Goal: Task Accomplishment & Management: Manage account settings

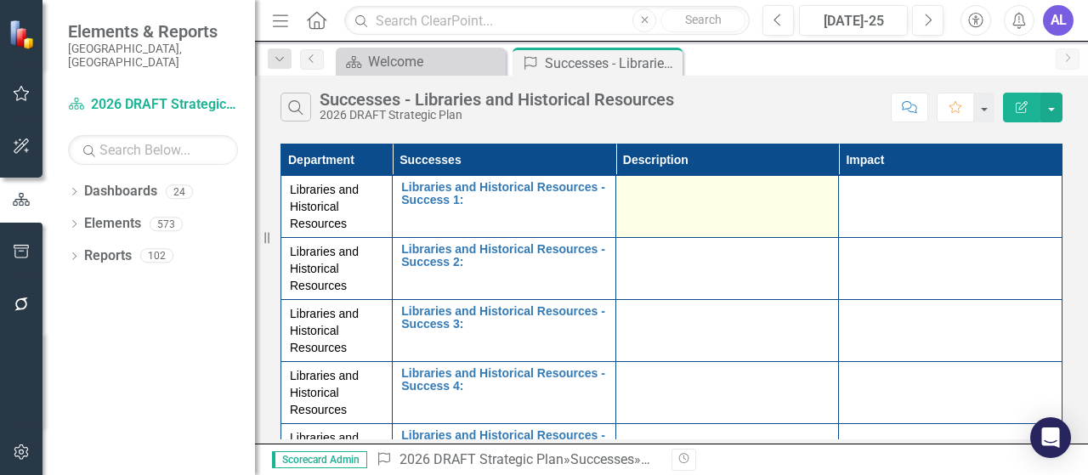
click at [644, 198] on div at bounding box center [728, 191] width 206 height 20
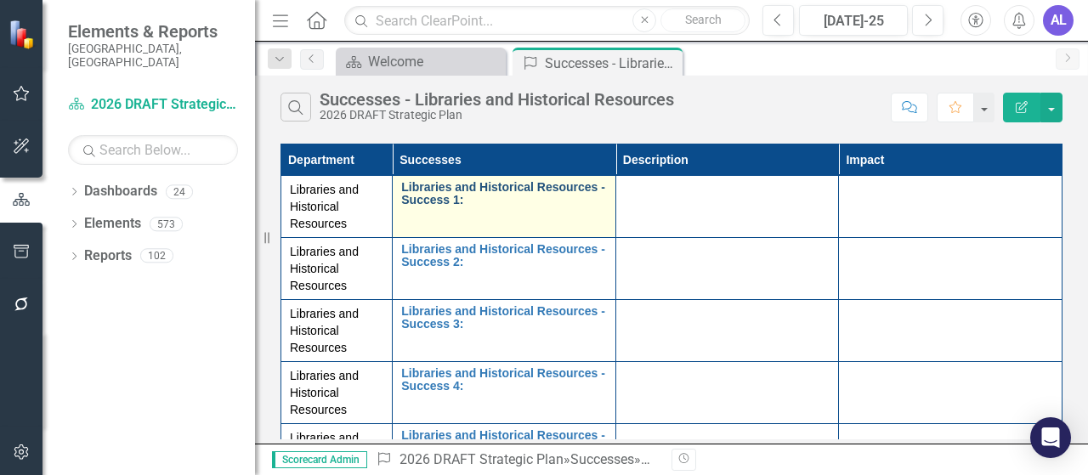
click at [507, 200] on link "Libraries and Historical Resources - Success 1:" at bounding box center [504, 194] width 206 height 26
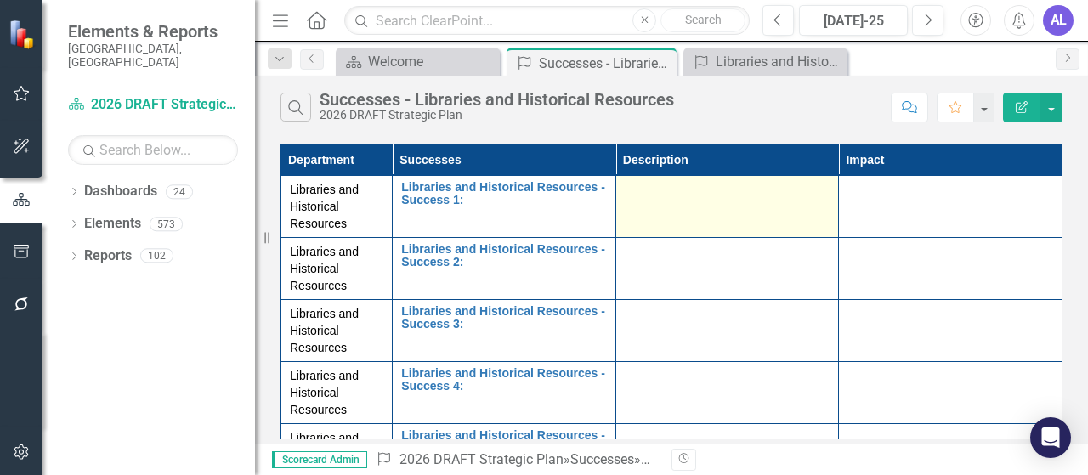
click at [693, 195] on div at bounding box center [728, 191] width 206 height 20
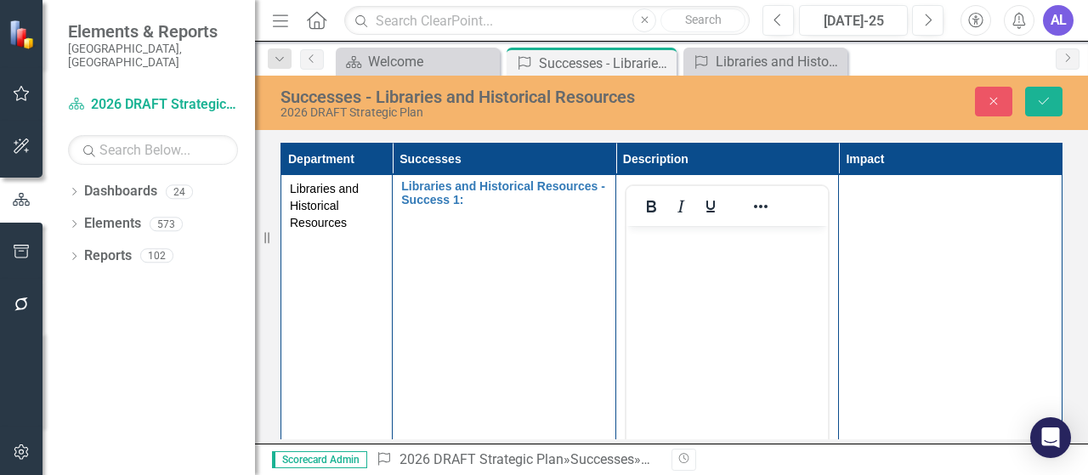
click at [684, 287] on body "Rich Text Area. Press ALT-0 for help." at bounding box center [727, 353] width 202 height 255
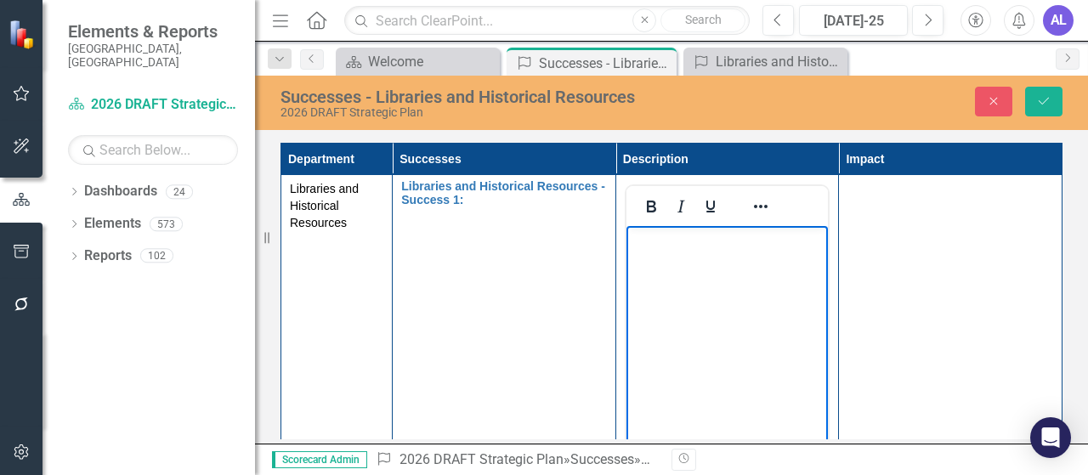
paste body "Rich Text Area. Press ALT-0 for help."
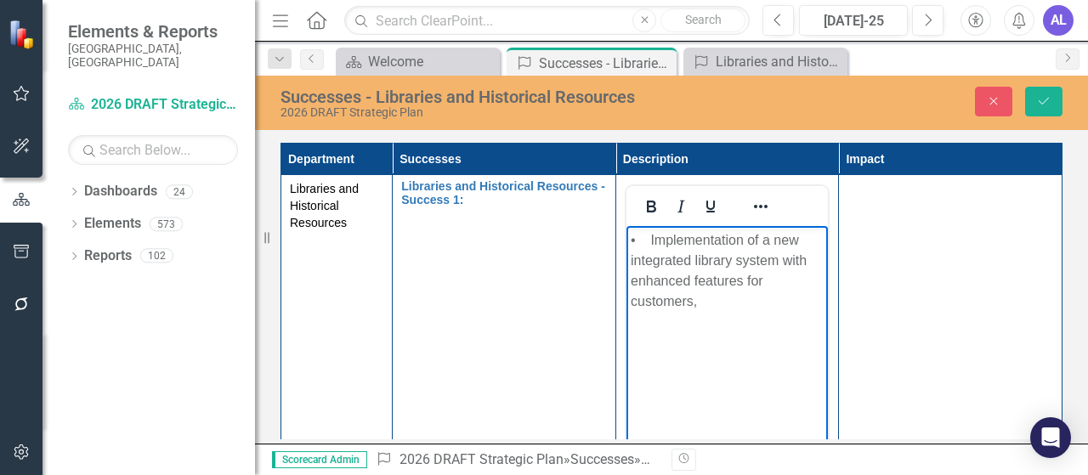
click at [652, 238] on p "• Implementation of a new integrated library system with enhanced features for …" at bounding box center [727, 271] width 194 height 82
click at [650, 241] on p "• Implementation of a new integrated library system with enhanced features for …" at bounding box center [727, 271] width 194 height 82
click at [699, 304] on p "Implementation of a new integrated library system with enhanced features for cu…" at bounding box center [727, 271] width 194 height 82
drag, startPoint x: 780, startPoint y: 261, endPoint x: 791, endPoint y: 281, distance: 22.9
click at [791, 281] on p "Implementation of a new integrated library system with enhanced features for cu…" at bounding box center [727, 271] width 194 height 82
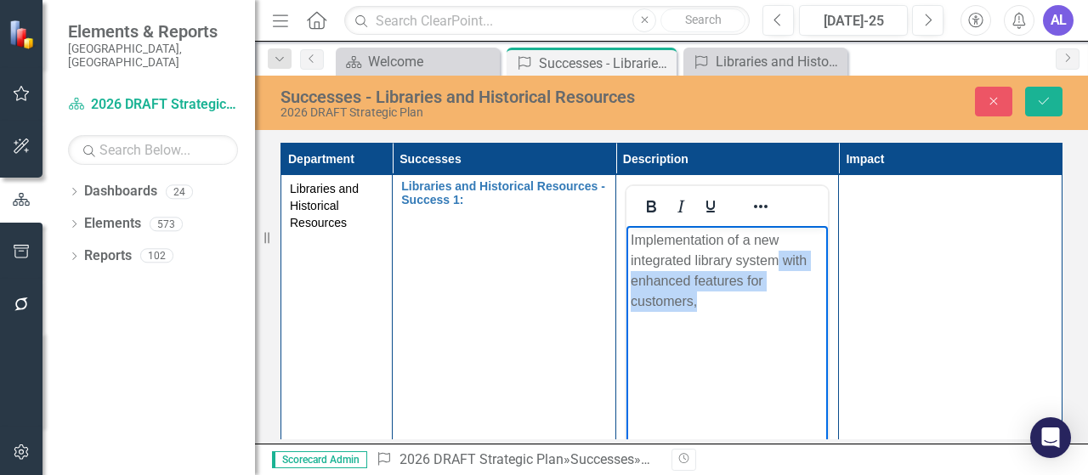
drag, startPoint x: 711, startPoint y: 306, endPoint x: 779, endPoint y: 257, distance: 84.0
click at [779, 257] on p "Implementation of a new integrated library system with enhanced features for cu…" at bounding box center [727, 271] width 194 height 82
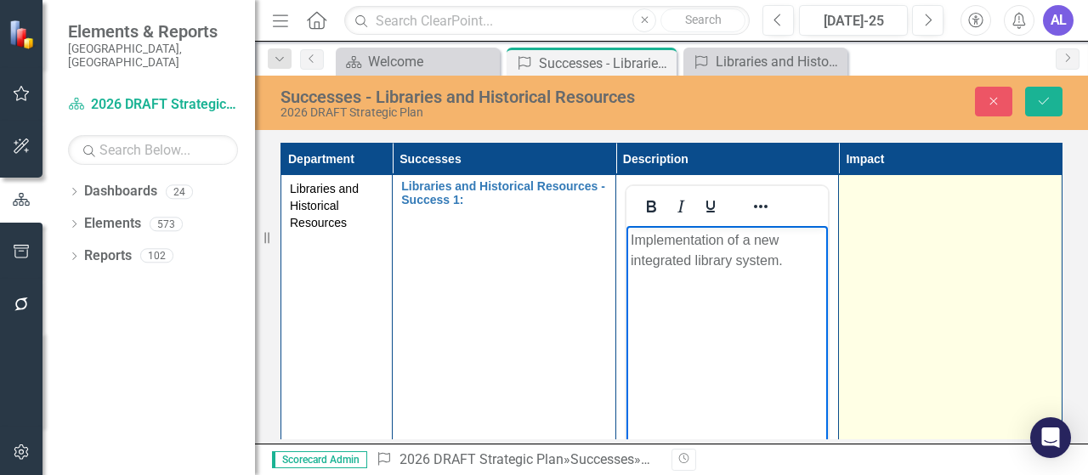
click at [893, 261] on td at bounding box center [951, 376] width 224 height 402
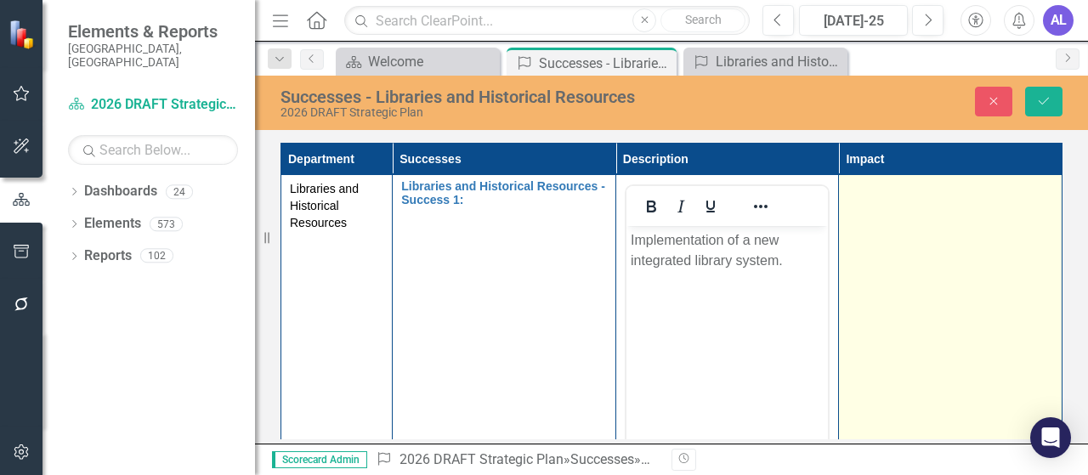
click at [893, 261] on td at bounding box center [951, 376] width 224 height 402
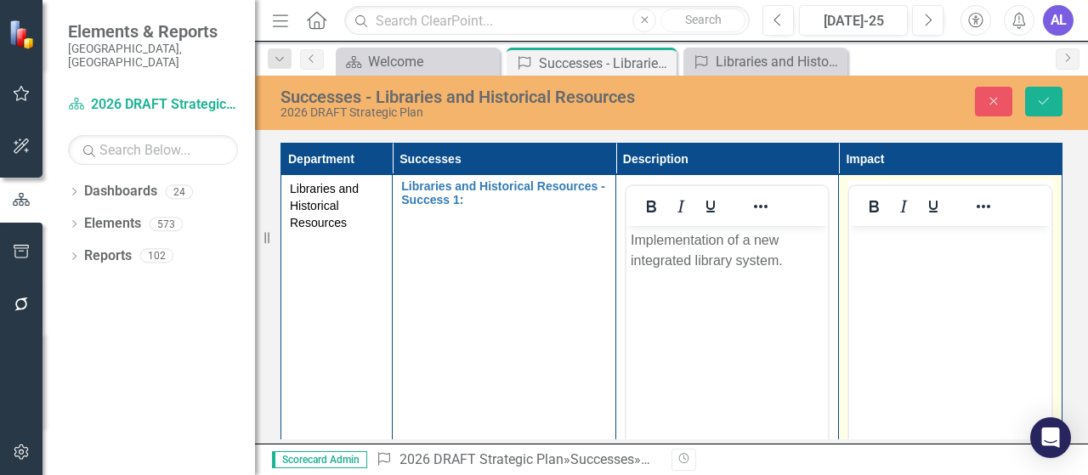
click at [894, 261] on body "Rich Text Area. Press ALT-0 for help." at bounding box center [950, 353] width 202 height 255
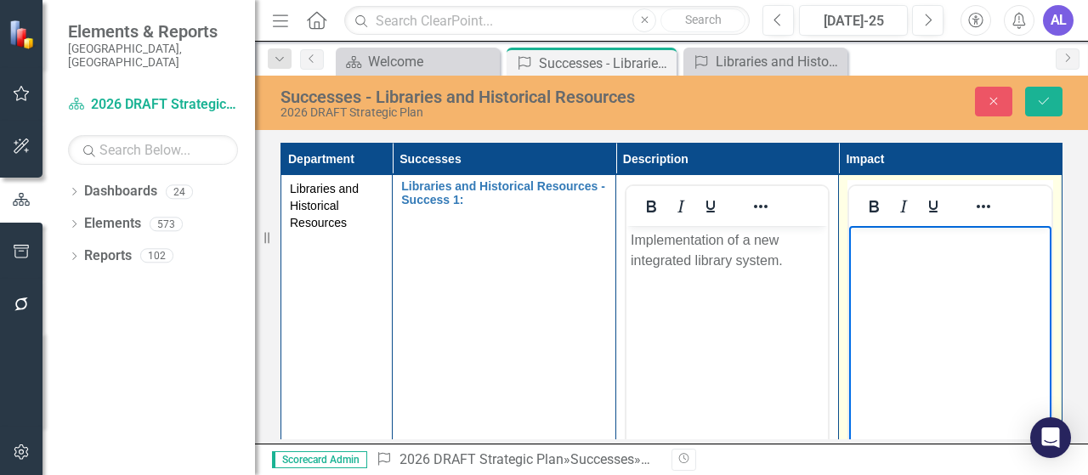
paste body "Rich Text Area. Press ALT-0 for help."
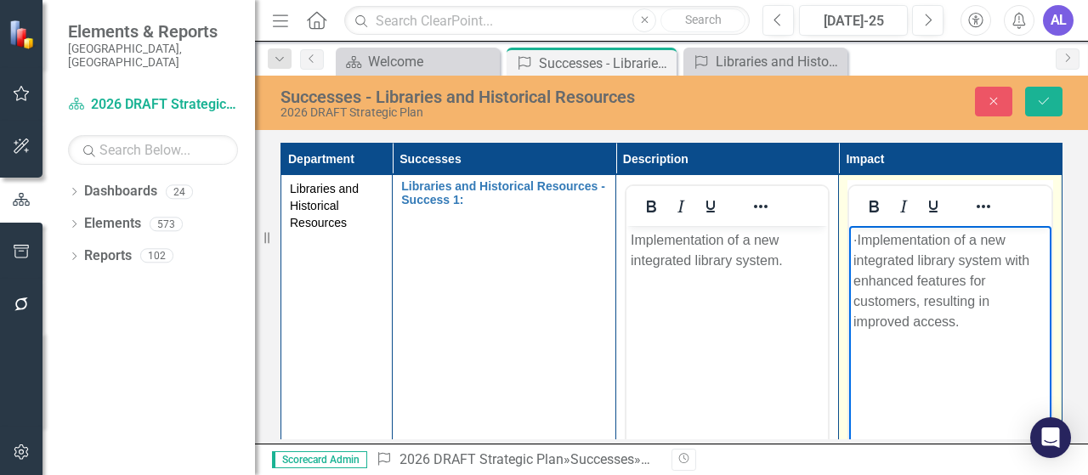
click at [882, 240] on p "· Implementation of a new integrated library system with enhanced features for …" at bounding box center [951, 281] width 194 height 102
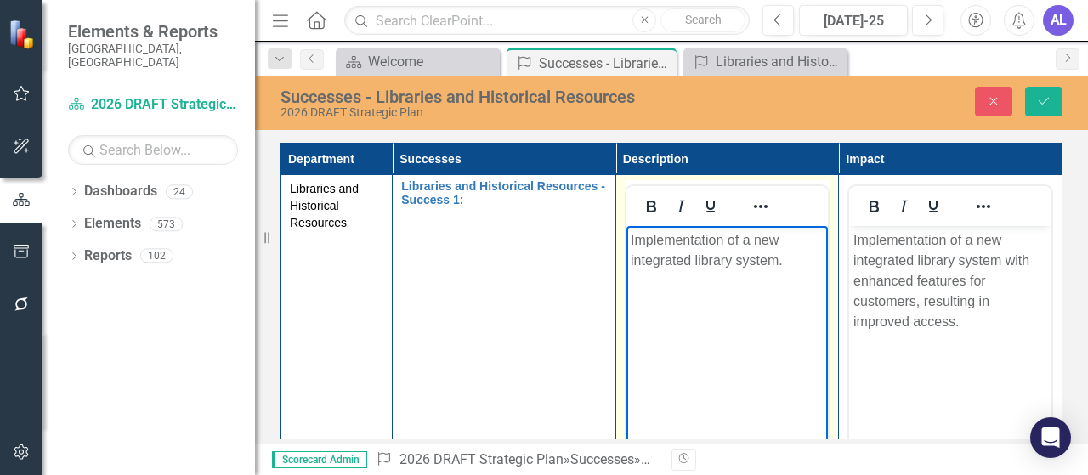
click at [757, 238] on p "Implementation of a new integrated library system." at bounding box center [727, 250] width 194 height 41
drag, startPoint x: 780, startPoint y: 261, endPoint x: 629, endPoint y: 228, distance: 154.9
click at [629, 228] on body "Implementation of a new integrated library system." at bounding box center [727, 353] width 202 height 255
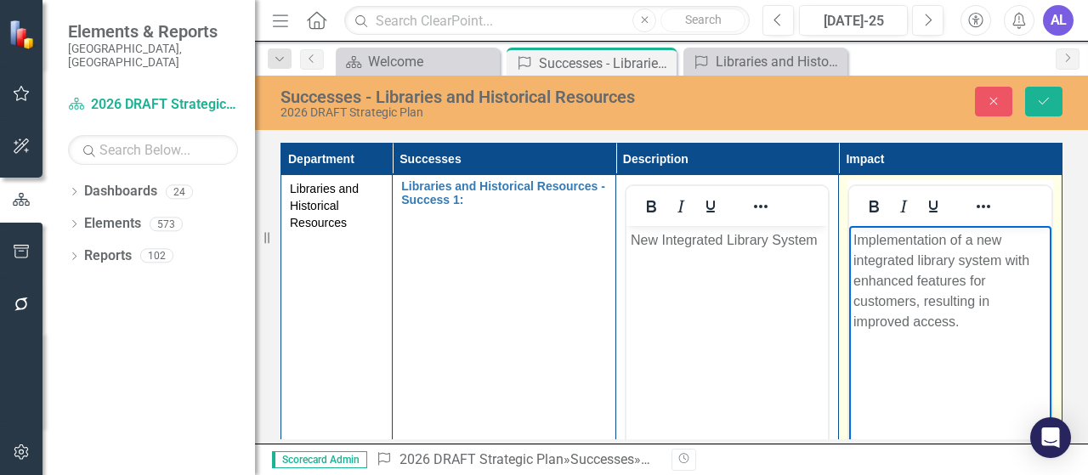
click at [964, 401] on body "Implementation of a new integrated library system with enhanced features for cu…" at bounding box center [950, 353] width 202 height 255
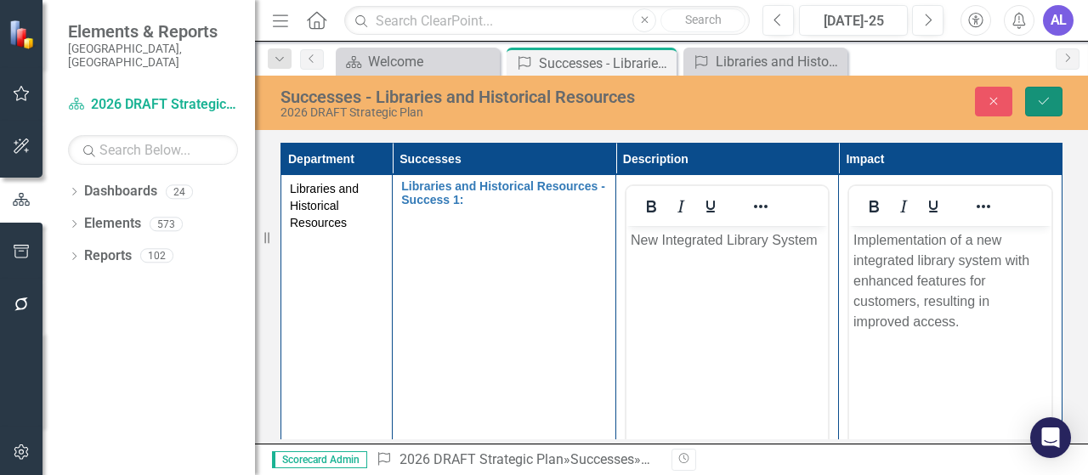
click at [1037, 99] on icon "Save" at bounding box center [1043, 101] width 15 height 12
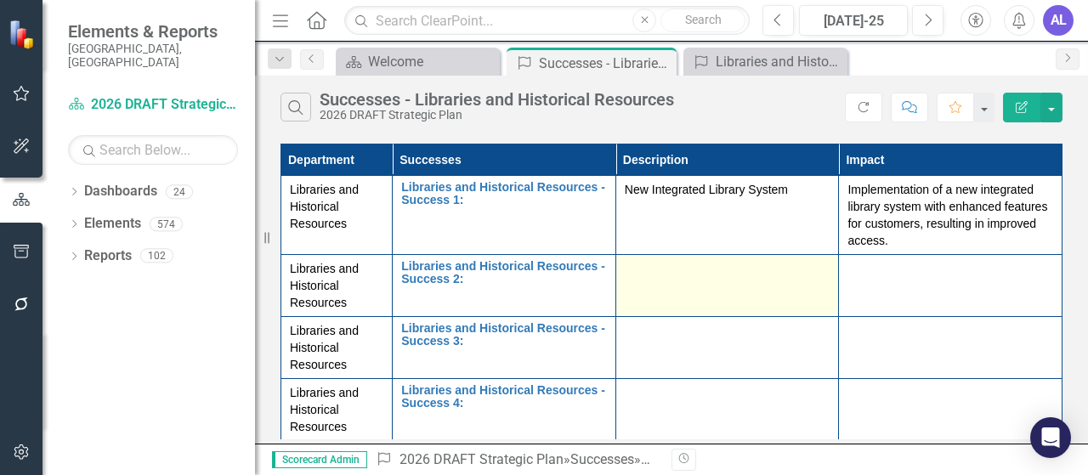
click at [674, 285] on td at bounding box center [728, 286] width 224 height 62
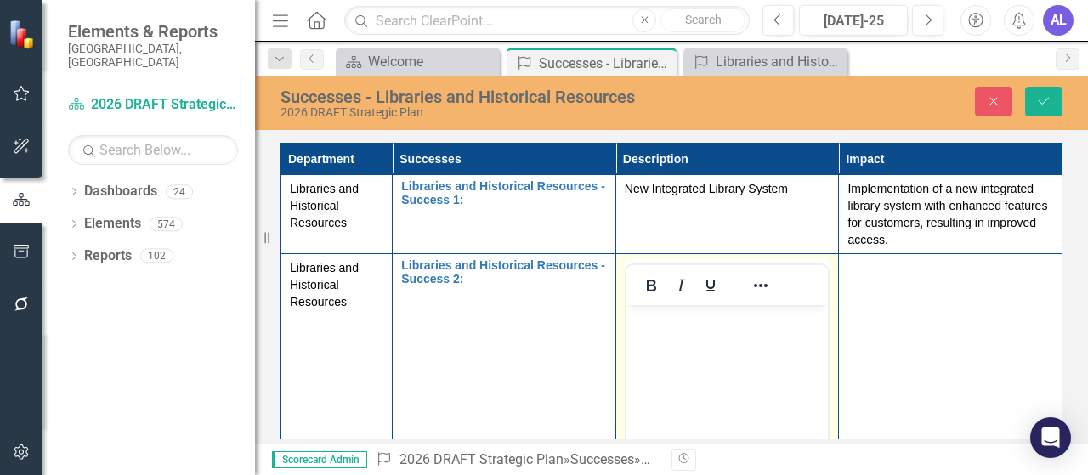
click at [674, 343] on body "Rich Text Area. Press ALT-0 for help." at bounding box center [727, 432] width 202 height 255
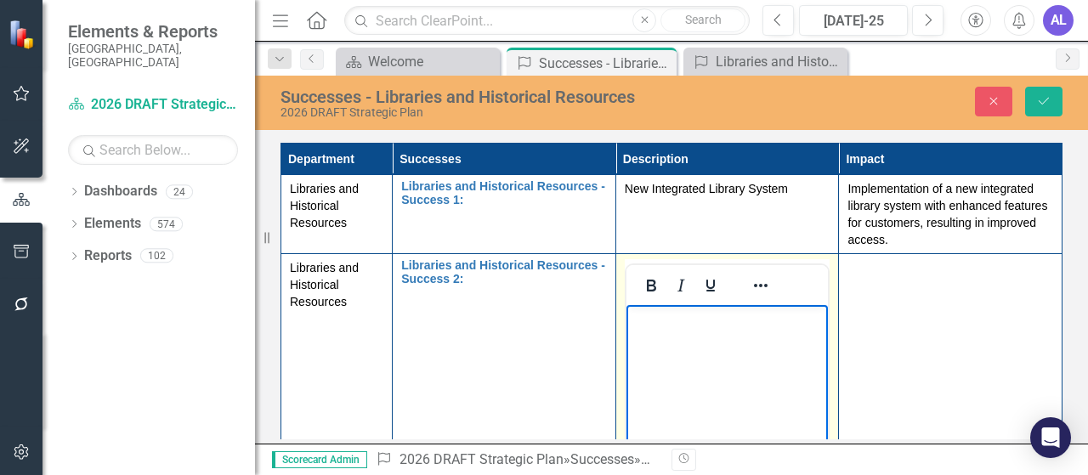
paste body "Rich Text Area. Press ALT-0 for help."
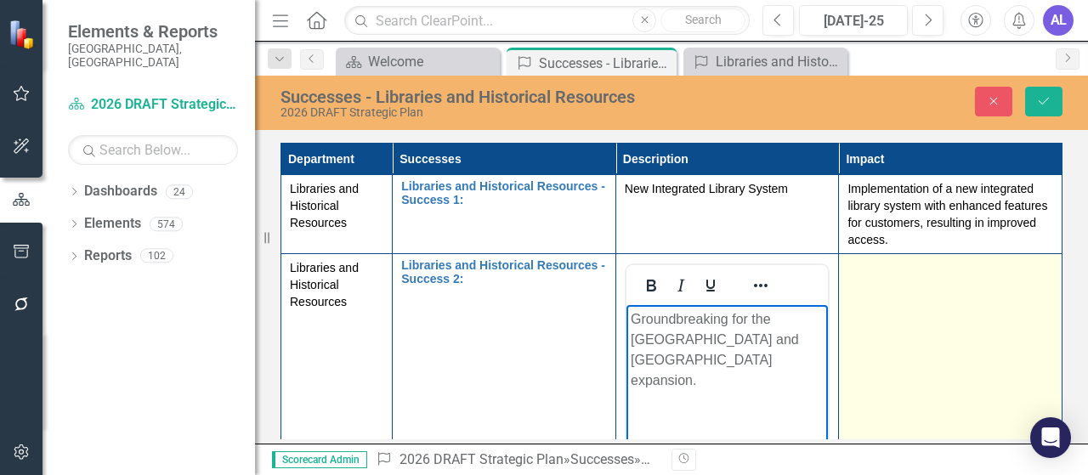
click at [925, 385] on td at bounding box center [951, 455] width 224 height 402
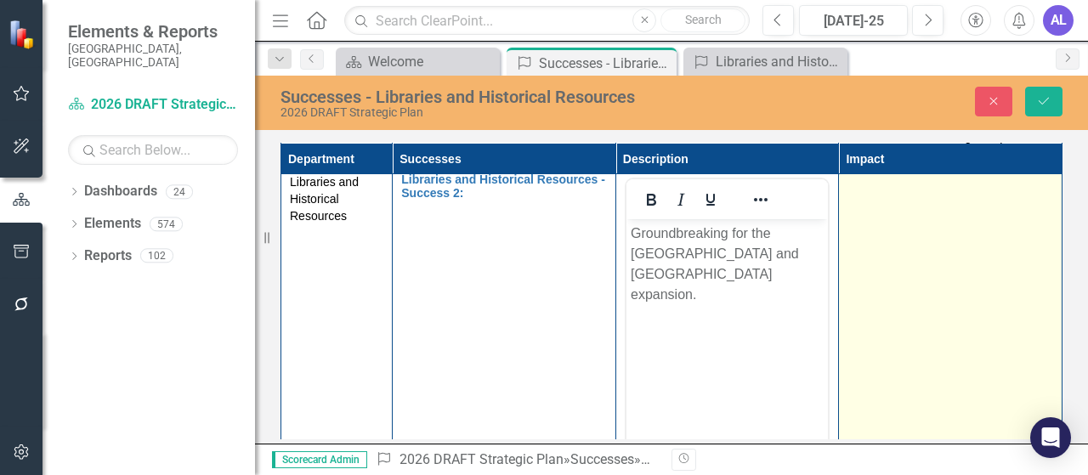
scroll to position [170, 0]
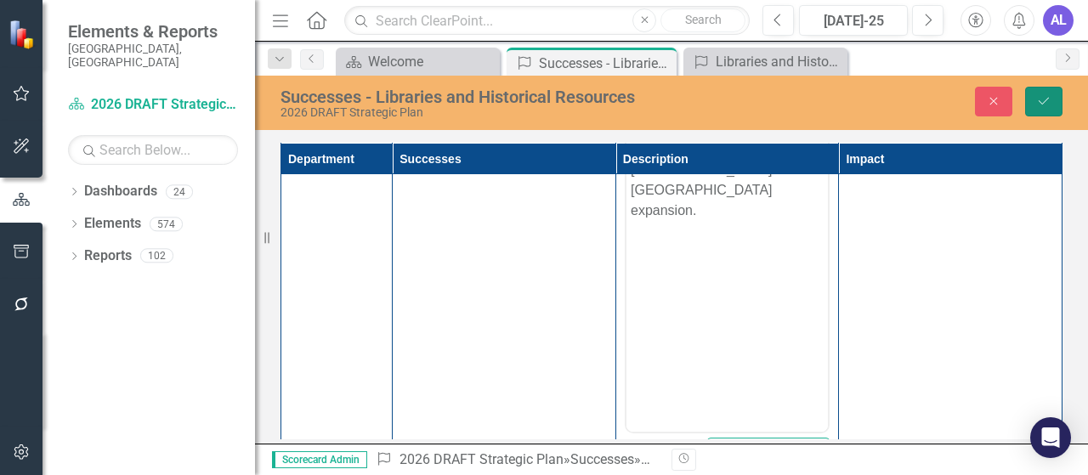
click at [1050, 108] on button "Save" at bounding box center [1043, 102] width 37 height 30
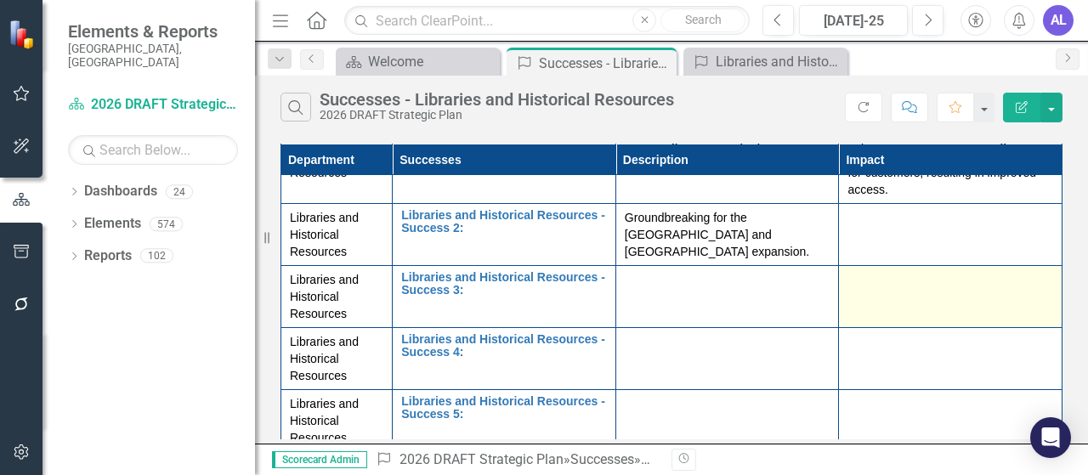
scroll to position [85, 0]
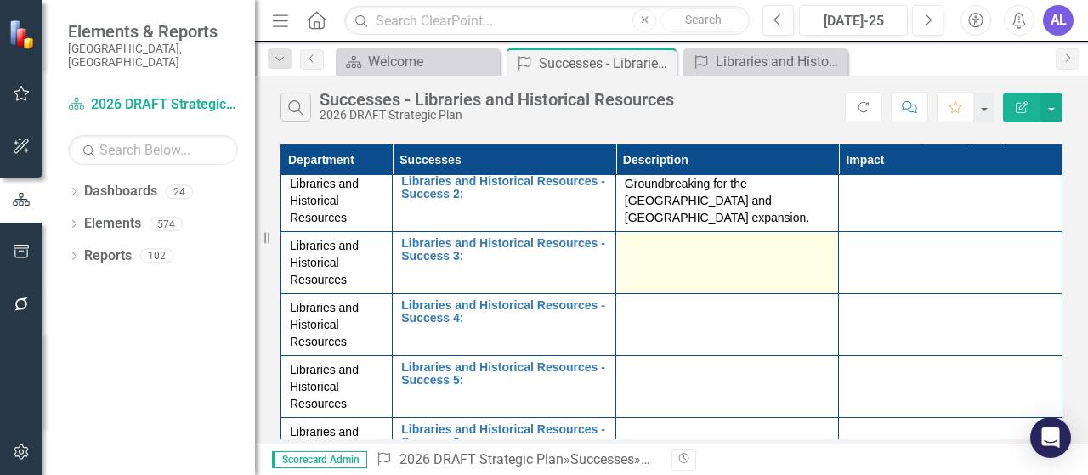
click at [653, 264] on td at bounding box center [728, 263] width 224 height 62
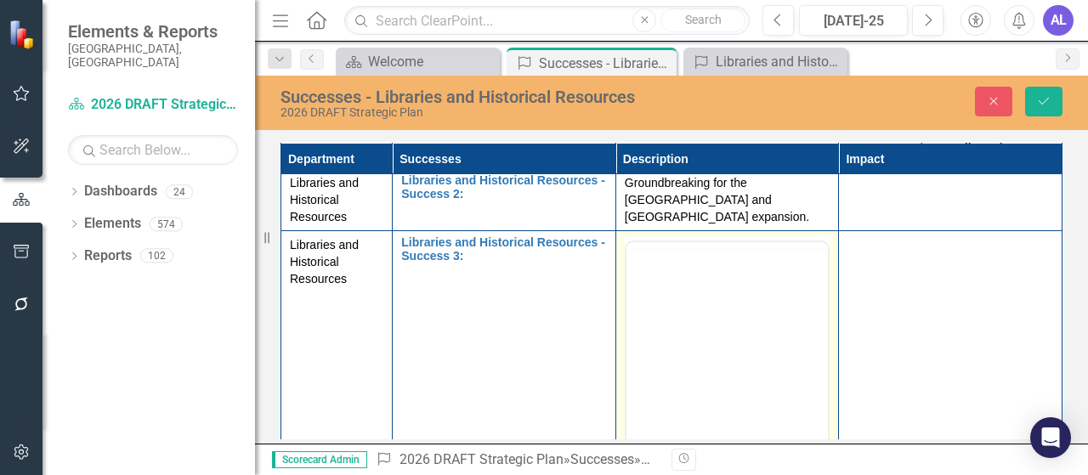
scroll to position [0, 0]
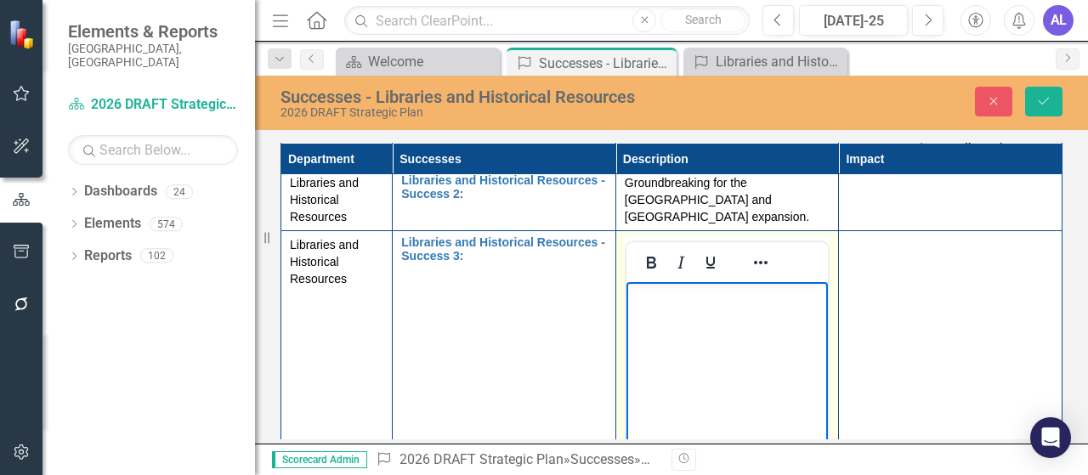
click at [664, 335] on body "Rich Text Area. Press ALT-0 for help." at bounding box center [727, 409] width 202 height 255
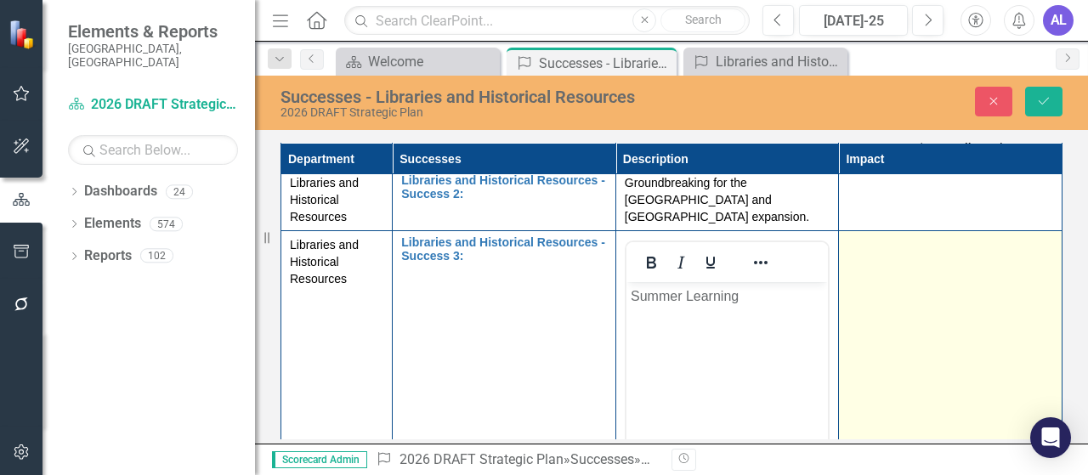
click at [863, 287] on td at bounding box center [951, 432] width 224 height 402
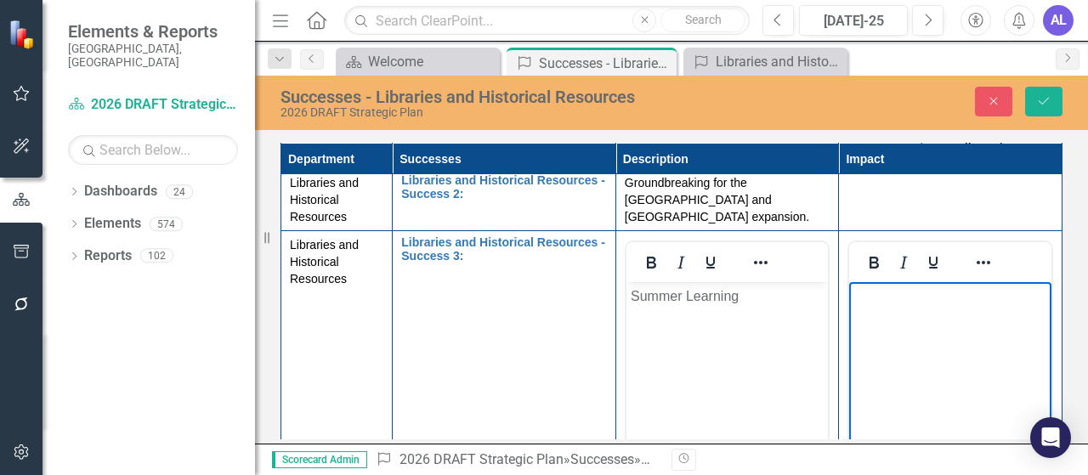
click at [872, 313] on body "Rich Text Area. Press ALT-0 for help." at bounding box center [950, 409] width 202 height 255
paste body "Rich Text Area. Press ALT-0 for help."
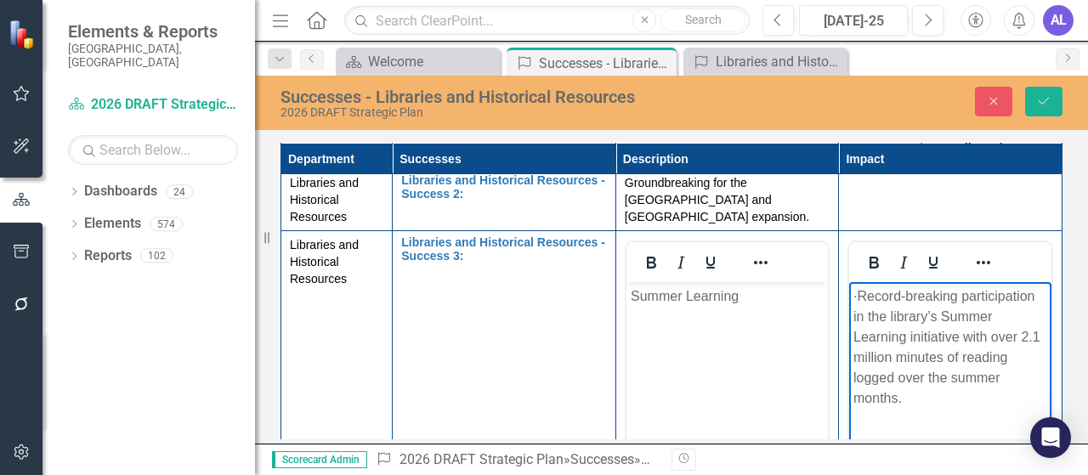
click at [883, 298] on p "· Record-breaking participation in the library’s Summer Learning initiative wit…" at bounding box center [951, 347] width 194 height 122
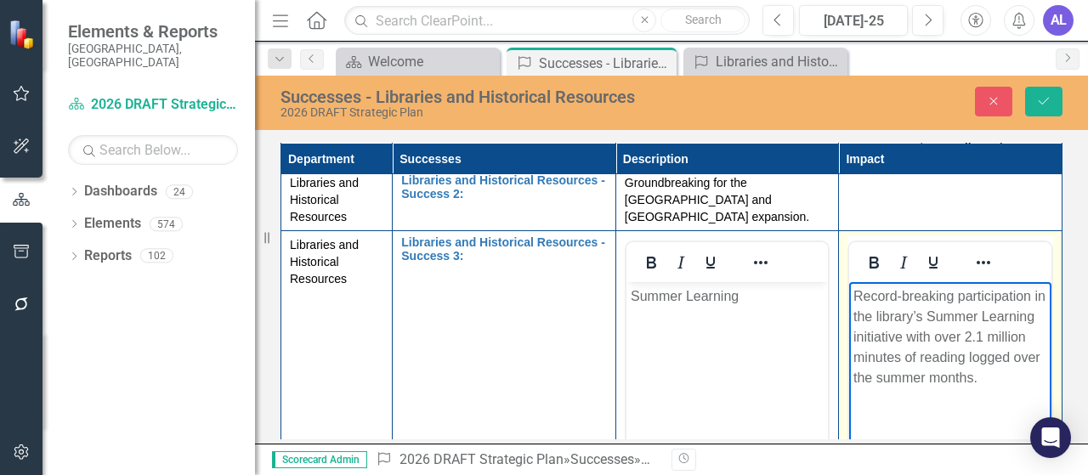
scroll to position [85, 0]
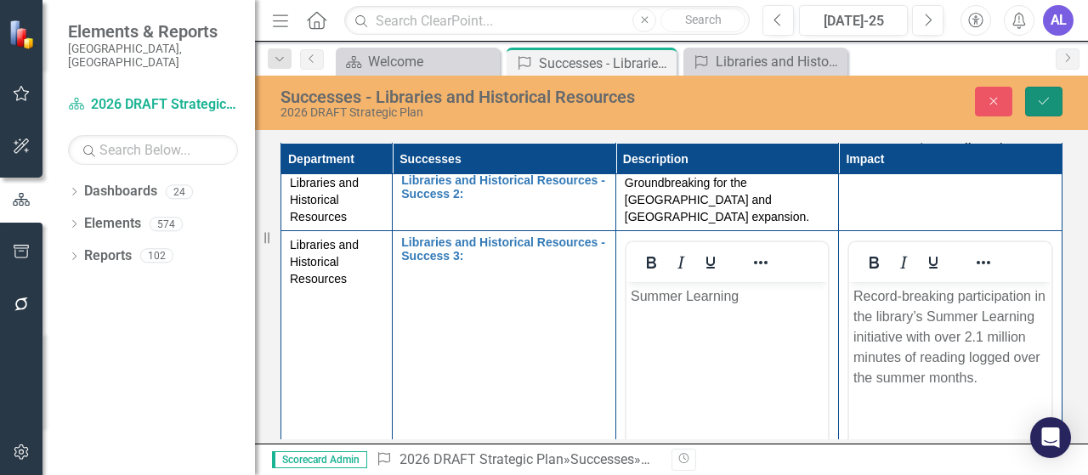
click at [1041, 103] on icon "submit" at bounding box center [1044, 101] width 10 height 7
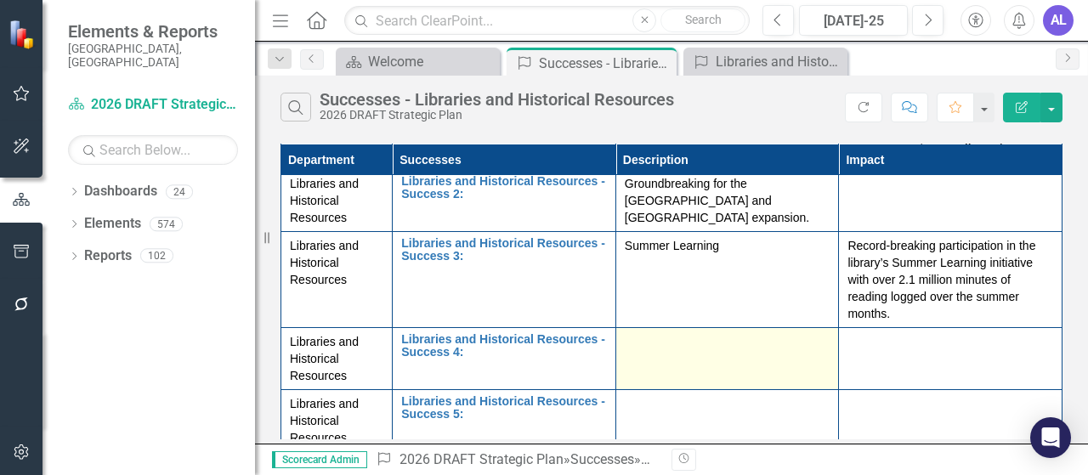
click at [655, 364] on td at bounding box center [728, 359] width 224 height 62
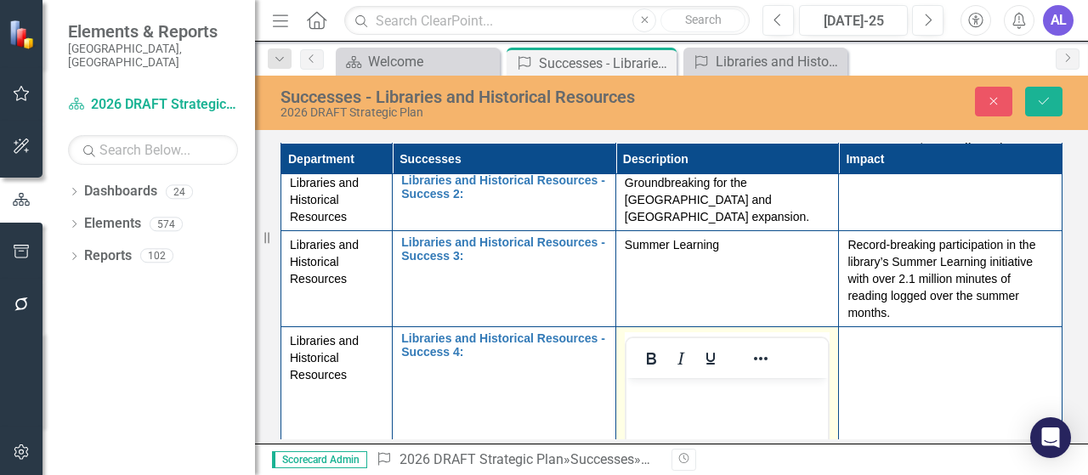
scroll to position [0, 0]
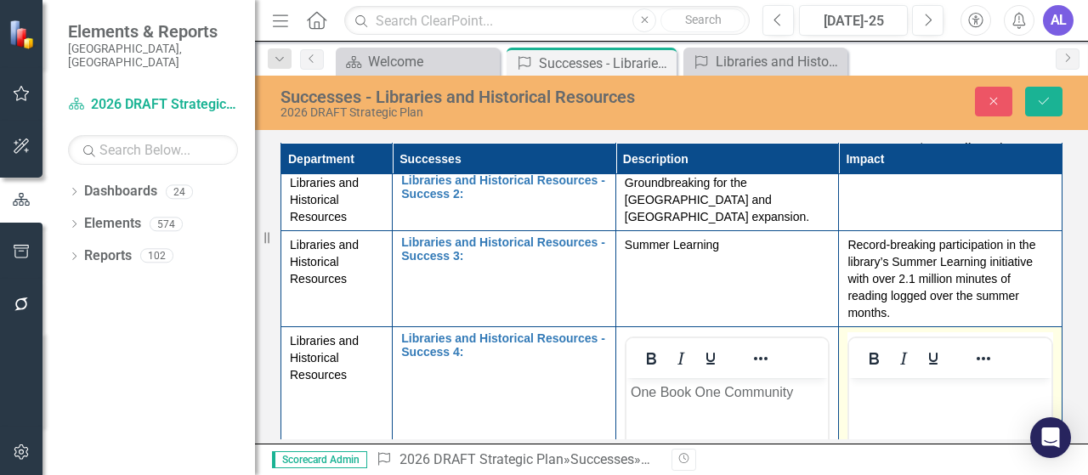
paste body "Rich Text Area. Press ALT-0 for help."
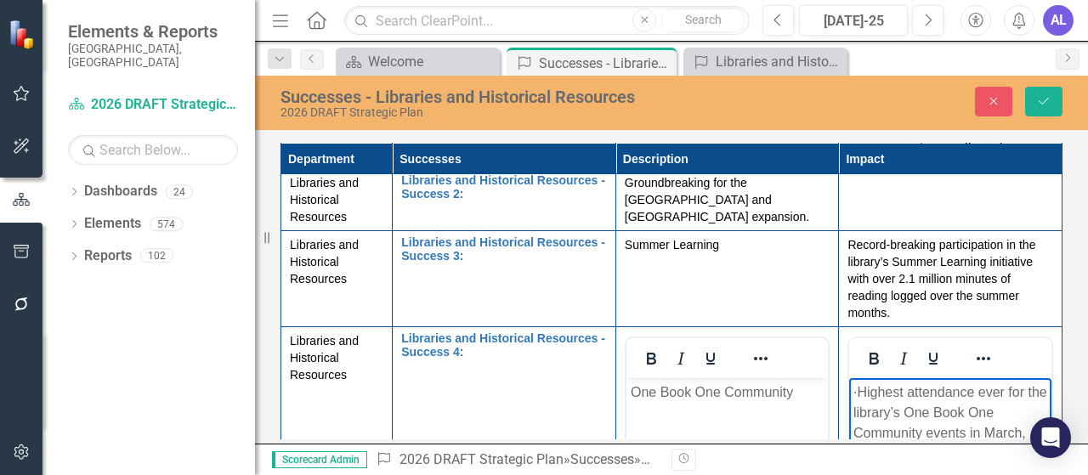
click at [885, 389] on p "· Highest attendance ever for the library’s One Book One Community events in Ma…" at bounding box center [951, 434] width 194 height 102
click at [1044, 93] on button "Save" at bounding box center [1043, 102] width 37 height 30
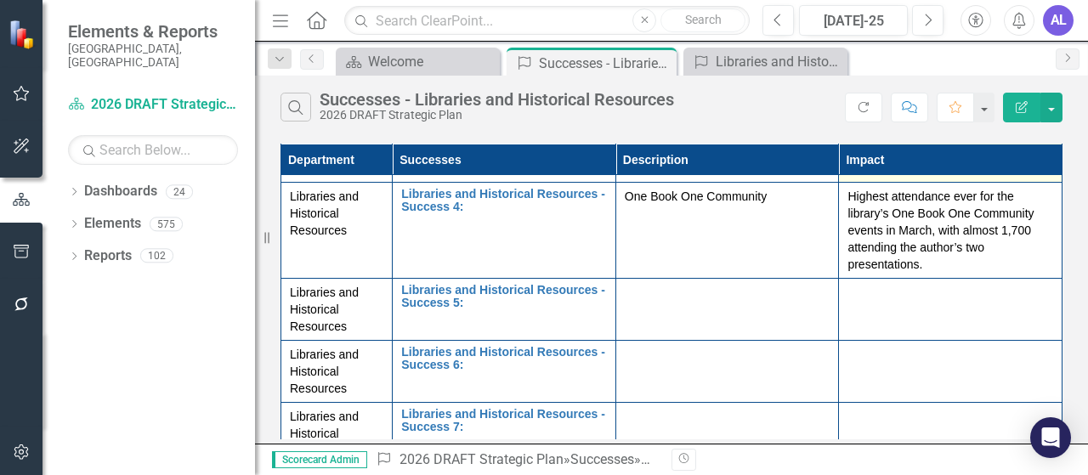
scroll to position [255, 0]
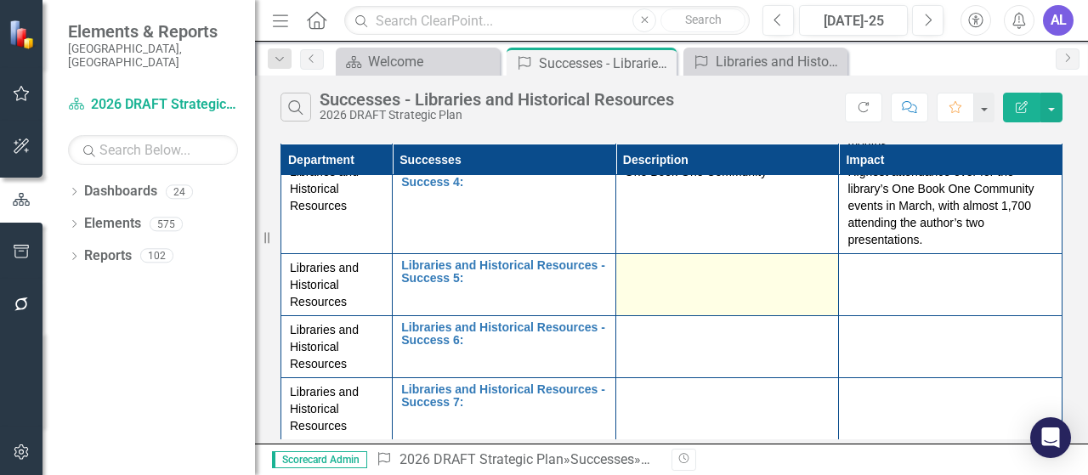
click at [640, 278] on td at bounding box center [728, 285] width 224 height 62
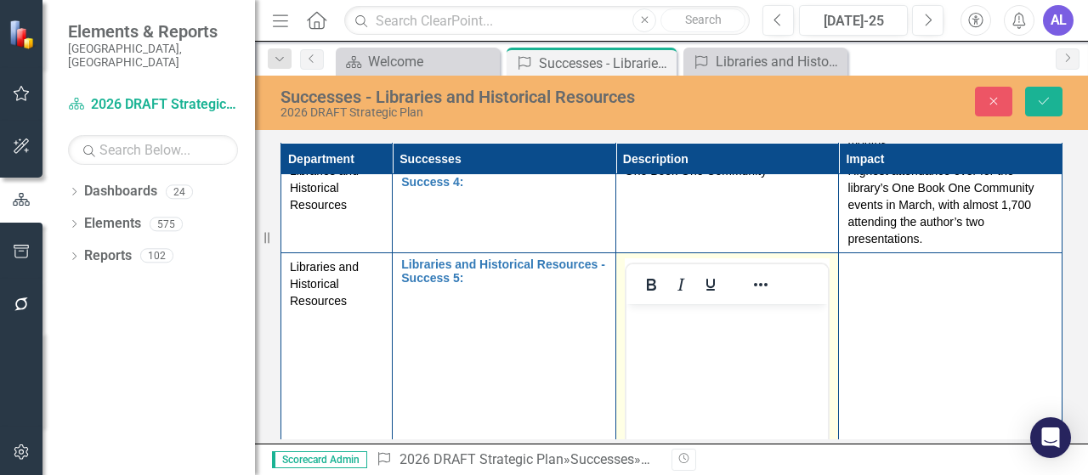
scroll to position [0, 0]
click at [653, 347] on body "Rich Text Area. Press ALT-0 for help." at bounding box center [727, 431] width 202 height 255
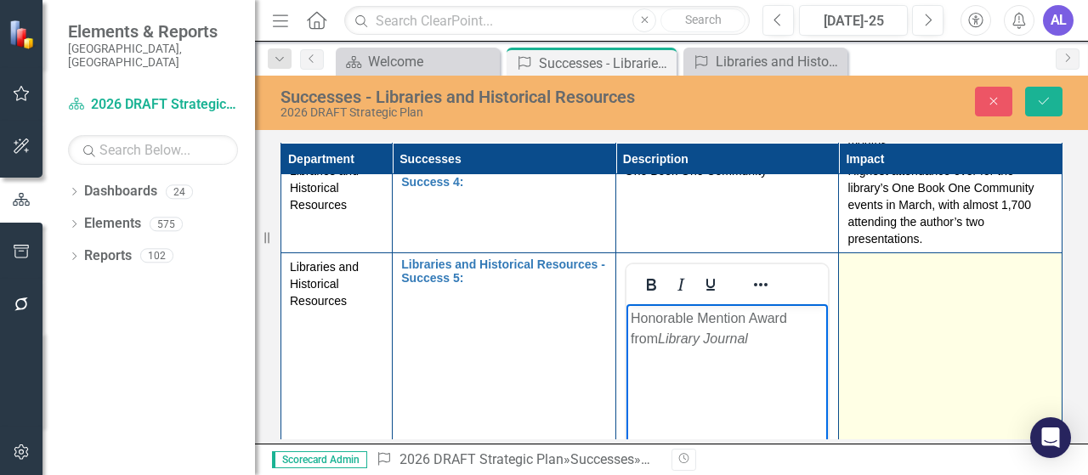
click at [922, 360] on td at bounding box center [951, 454] width 224 height 402
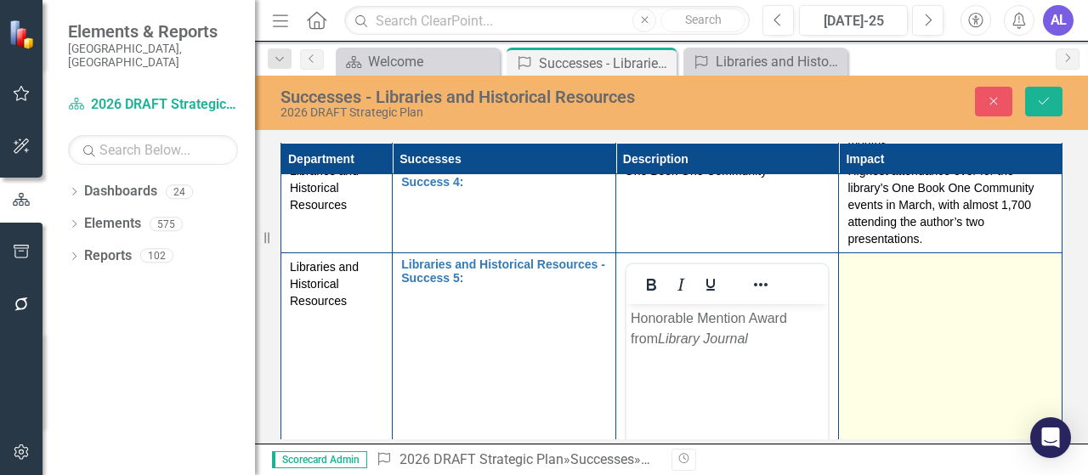
click at [922, 360] on td at bounding box center [951, 454] width 224 height 402
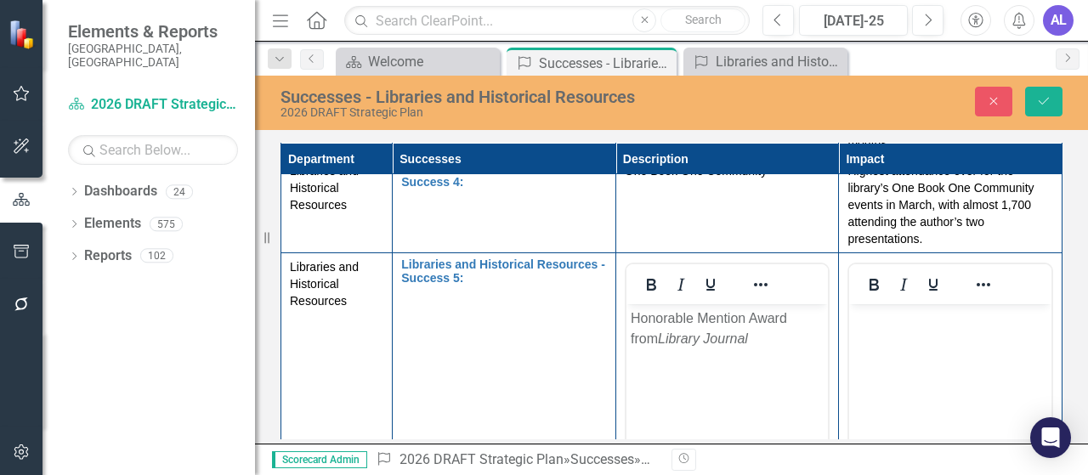
click at [886, 343] on body "Rich Text Area. Press ALT-0 for help." at bounding box center [950, 431] width 202 height 255
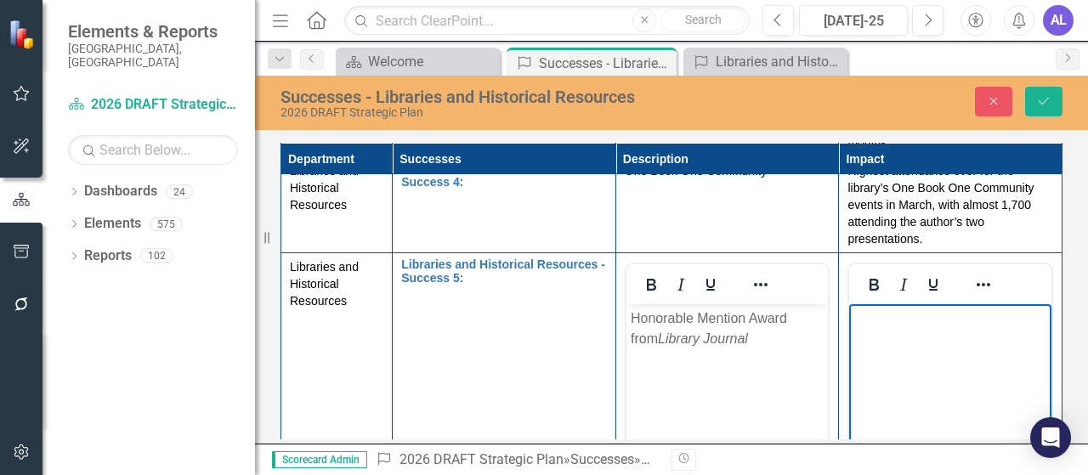
paste body "Rich Text Area. Press ALT-0 for help."
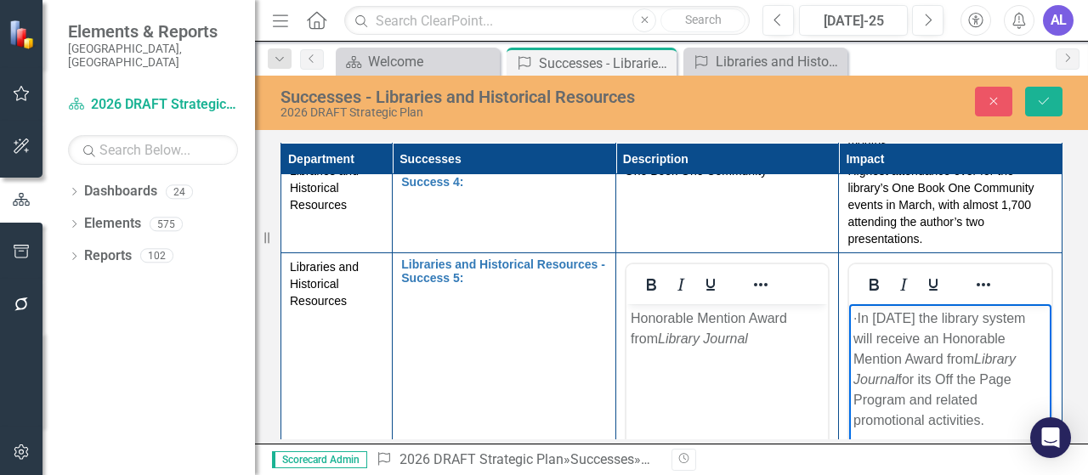
click at [883, 320] on p "· In [DATE] the library system will receive an Honorable Mention Award from Lib…" at bounding box center [951, 370] width 194 height 122
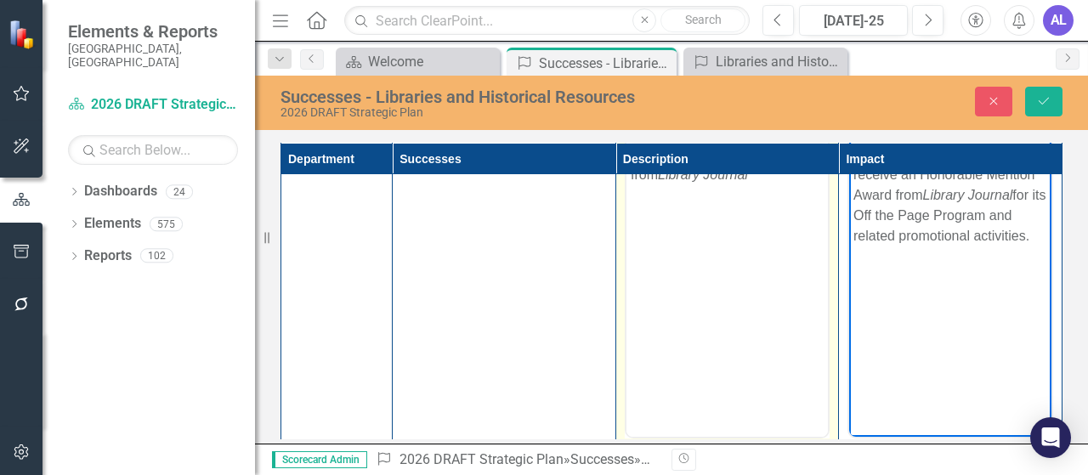
scroll to position [340, 0]
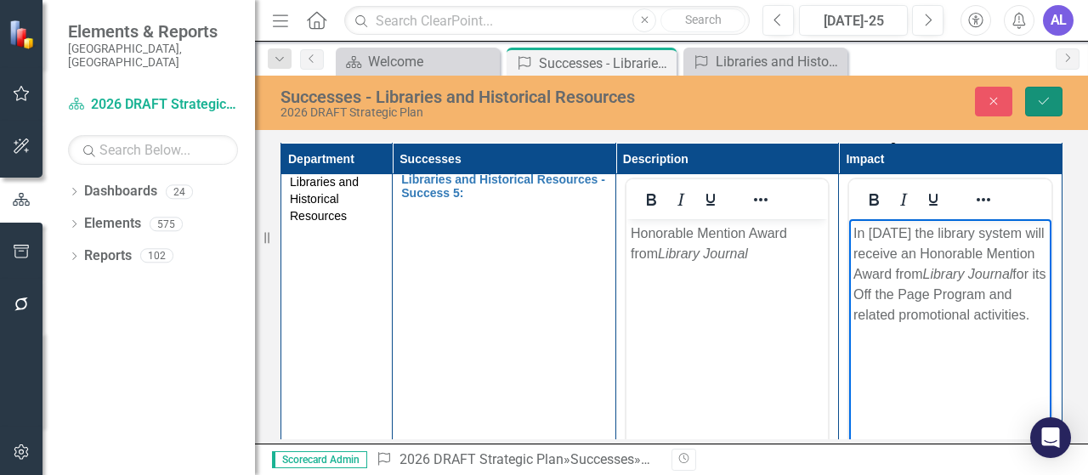
click at [1049, 102] on icon "Save" at bounding box center [1043, 101] width 15 height 12
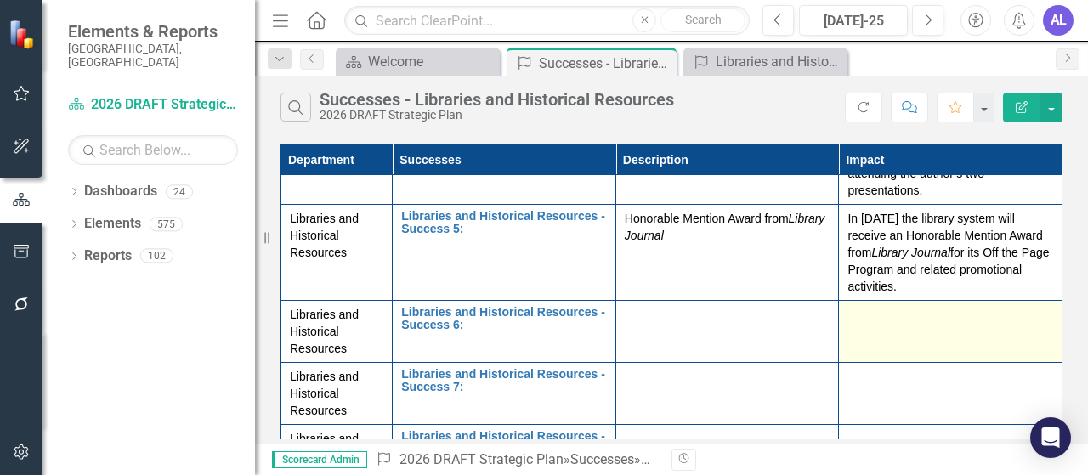
scroll to position [301, 0]
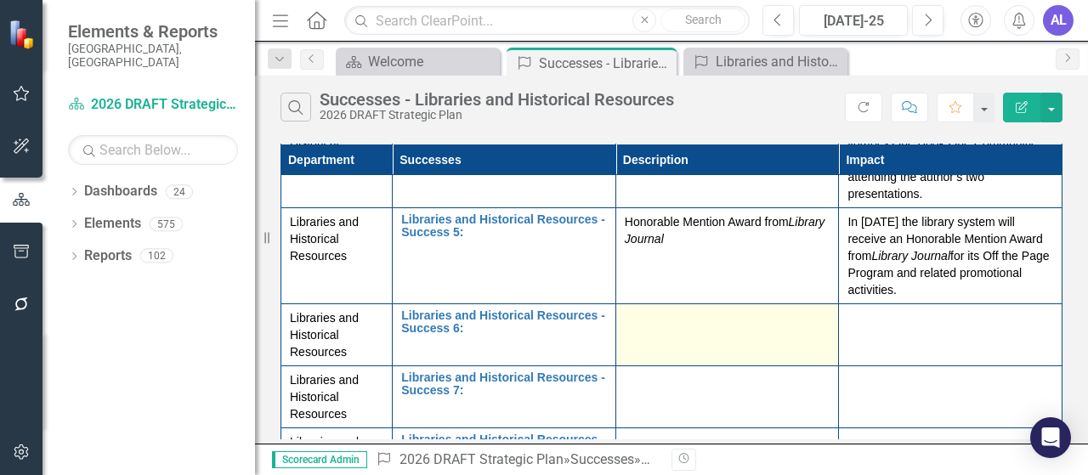
click at [708, 331] on td at bounding box center [728, 335] width 224 height 62
click at [707, 331] on td at bounding box center [728, 335] width 224 height 62
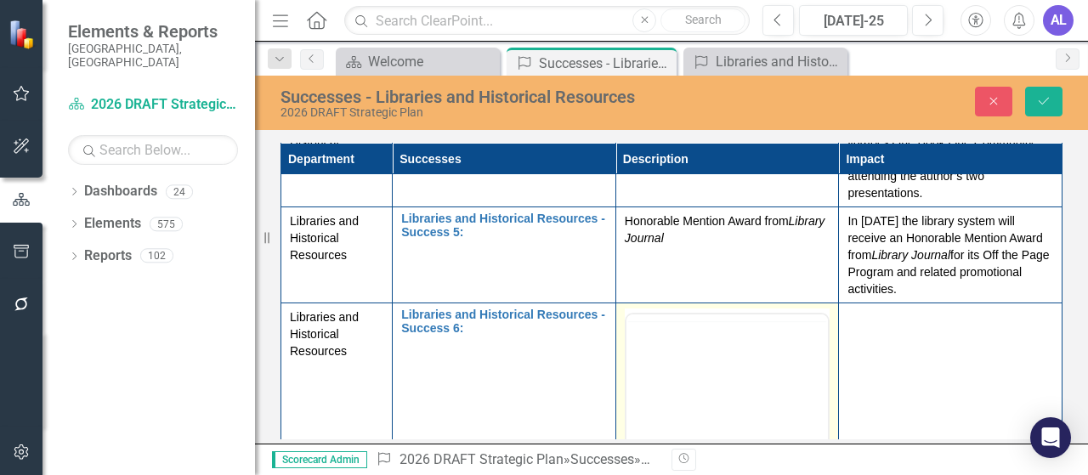
scroll to position [0, 0]
click at [688, 395] on body "Rich Text Area. Press ALT-0 for help." at bounding box center [727, 482] width 202 height 255
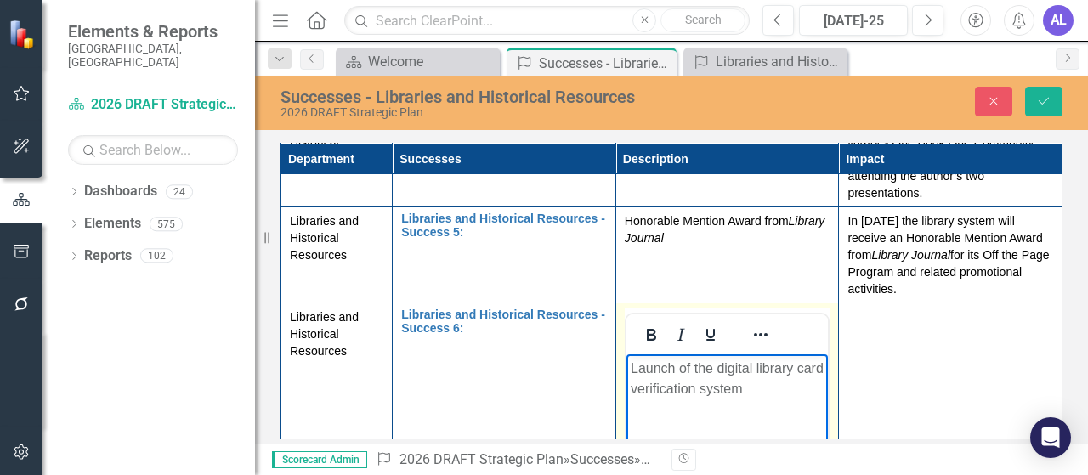
click at [770, 394] on p "Launch of the digital library card verification system" at bounding box center [727, 379] width 194 height 41
drag, startPoint x: 631, startPoint y: 372, endPoint x: 711, endPoint y: 375, distance: 80.0
click at [711, 375] on p "Launch of the digital library card verification system" at bounding box center [727, 379] width 194 height 41
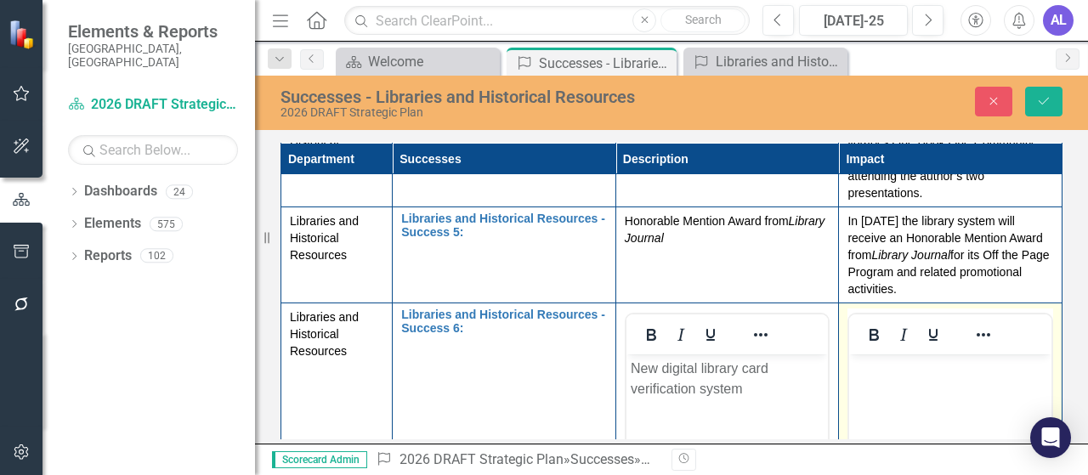
click at [883, 390] on body "Rich Text Area. Press ALT-0 for help." at bounding box center [950, 482] width 202 height 255
paste body "Rich Text Area. Press ALT-0 for help."
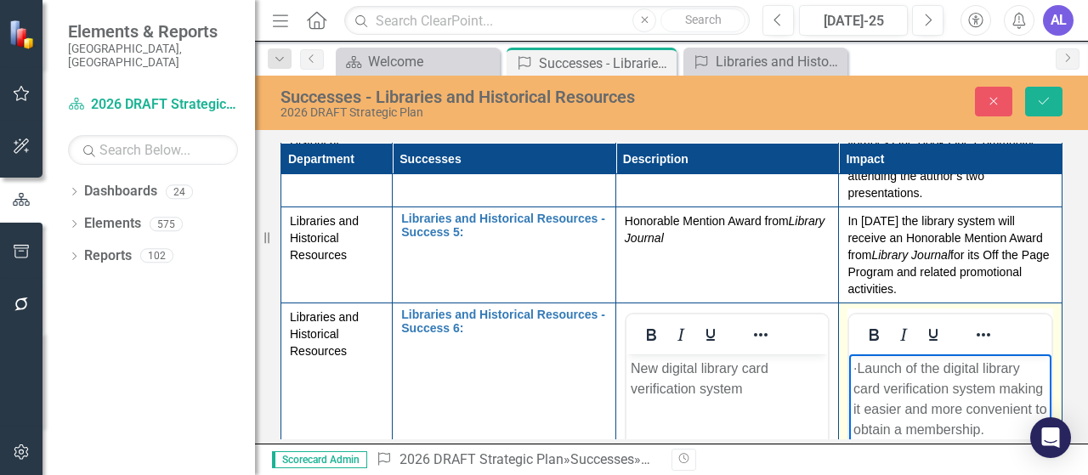
click at [883, 366] on p "· Launch of the digital library card verification system making it easier and m…" at bounding box center [951, 400] width 194 height 82
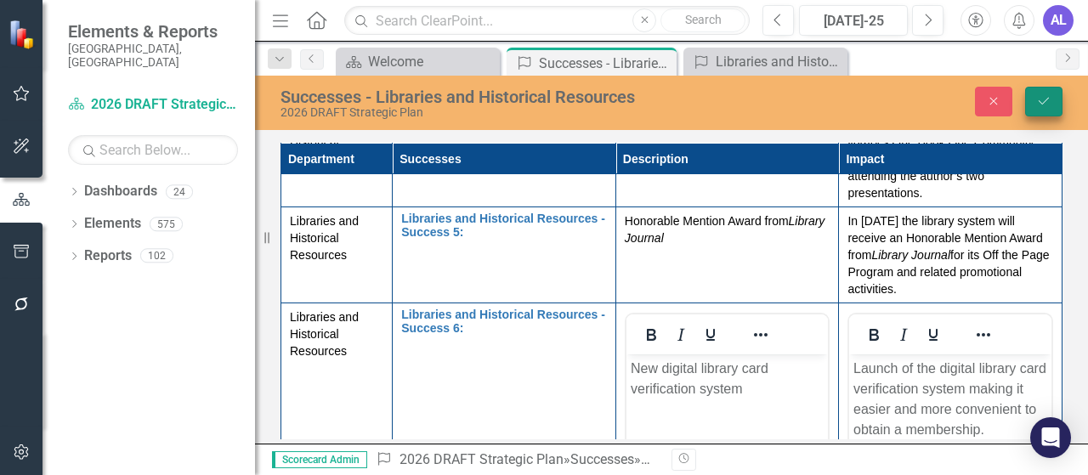
click at [1037, 106] on icon "Save" at bounding box center [1043, 101] width 15 height 12
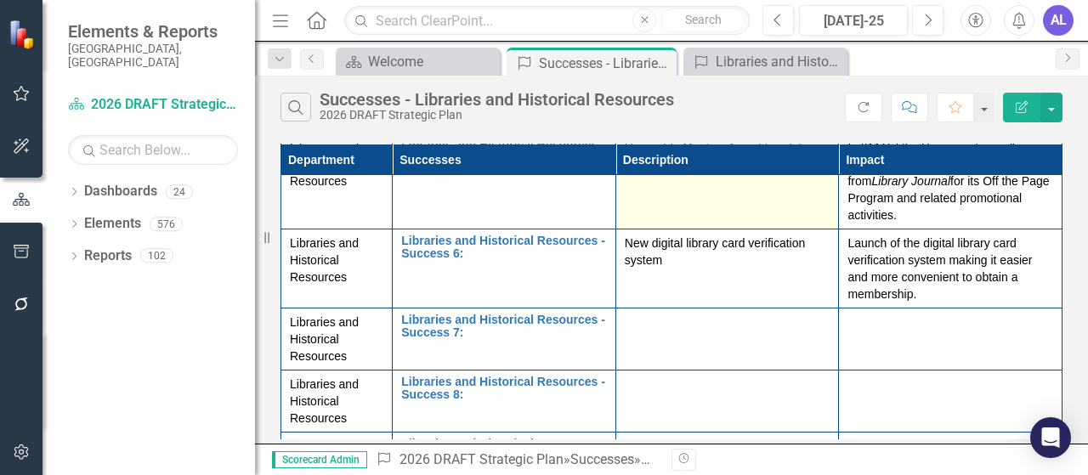
scroll to position [403, 0]
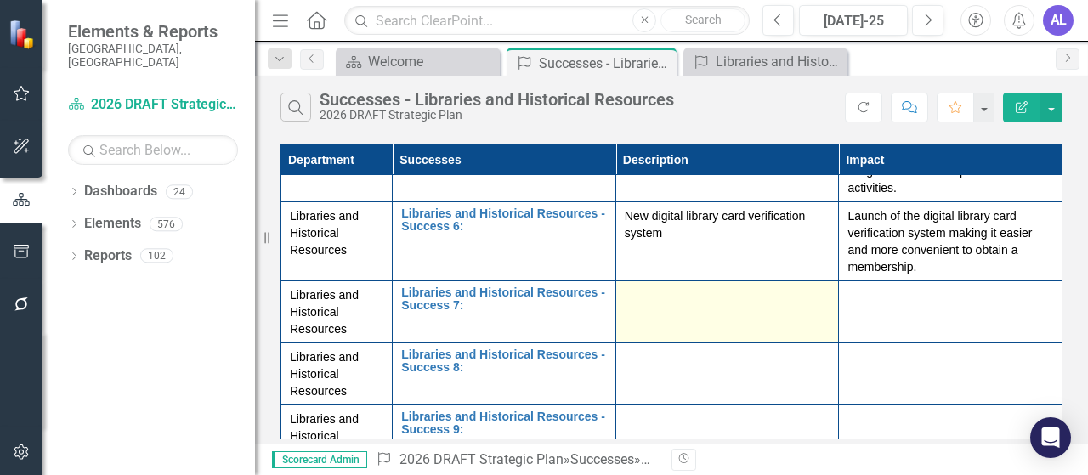
click at [640, 316] on td at bounding box center [728, 312] width 224 height 62
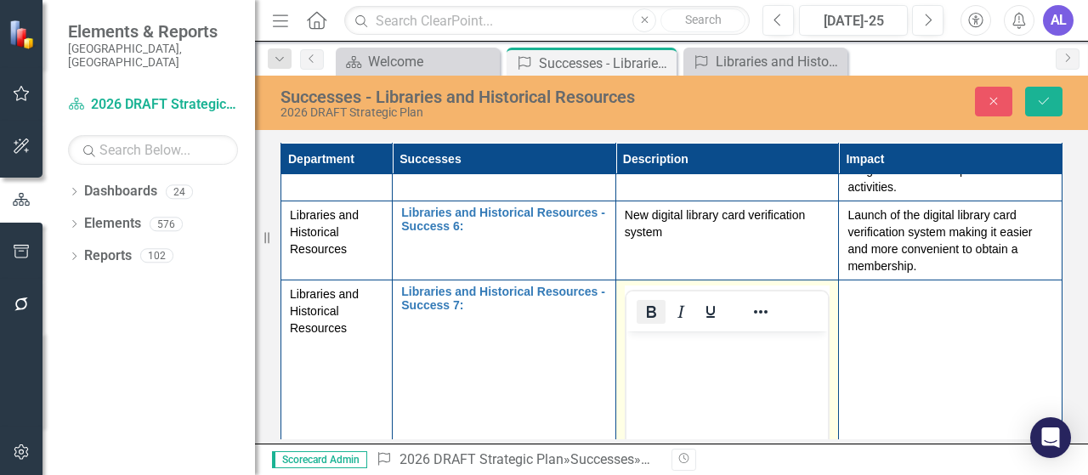
scroll to position [0, 0]
click at [641, 374] on body "Rich Text Area. Press ALT-0 for help." at bounding box center [727, 459] width 202 height 255
paste body "Rich Text Area. Press ALT-0 for help."
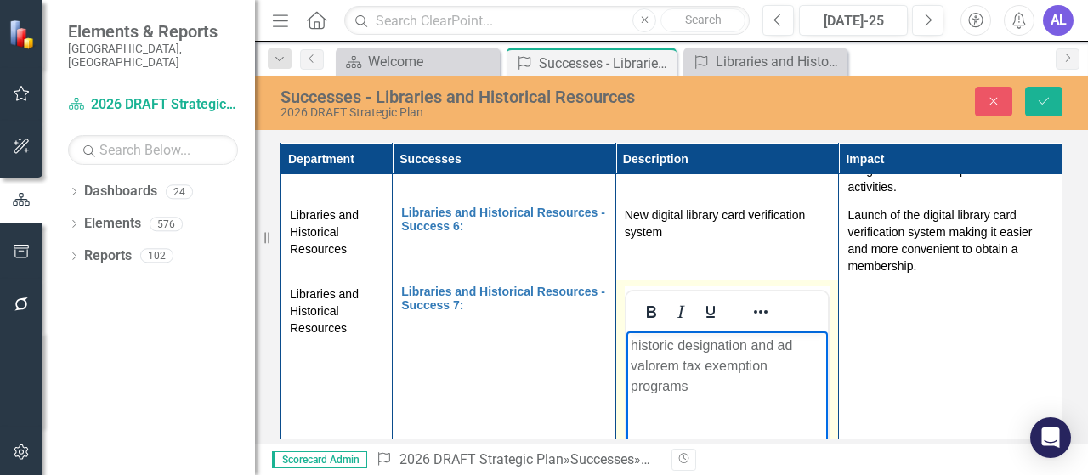
click at [634, 349] on p "historic designation and ad valorem tax exemption programs" at bounding box center [727, 366] width 194 height 61
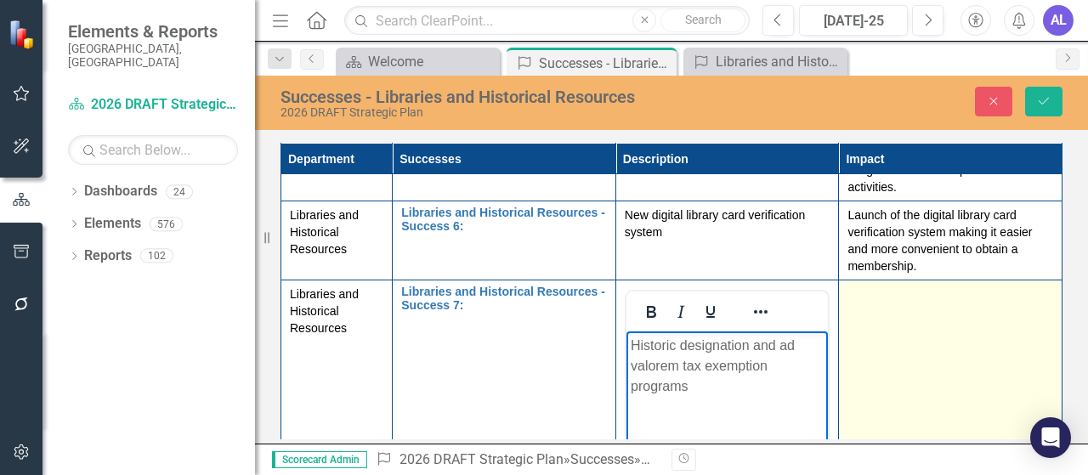
click at [909, 371] on td at bounding box center [951, 482] width 224 height 402
click at [908, 371] on td at bounding box center [951, 482] width 224 height 402
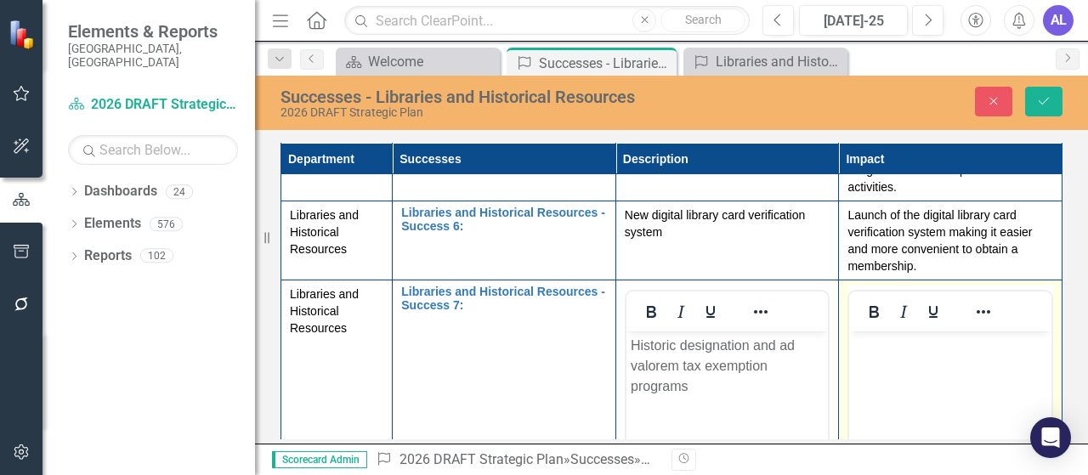
click at [888, 377] on body "Rich Text Area. Press ALT-0 for help." at bounding box center [950, 459] width 202 height 255
paste body "Rich Text Area. Press ALT-0 for help."
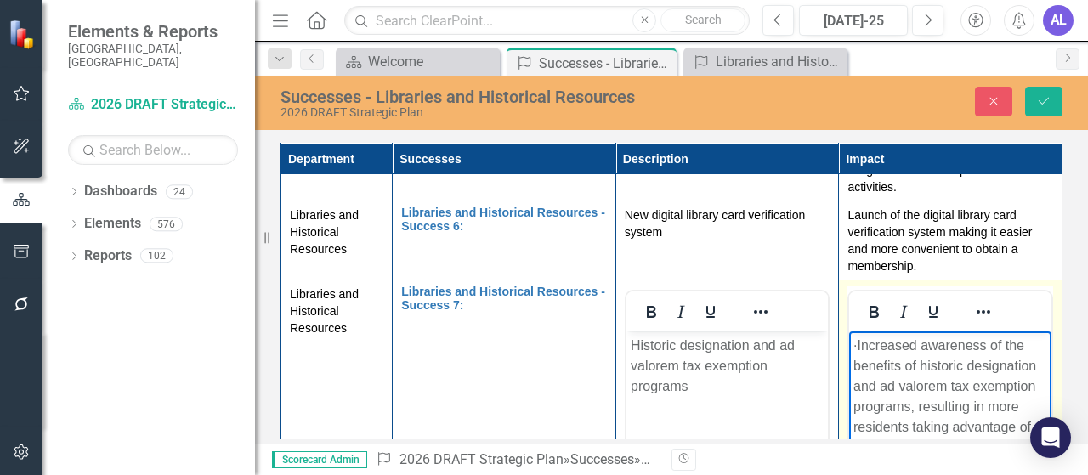
click at [883, 344] on p "· Increased awareness of the benefits of historic designation and ad valorem ta…" at bounding box center [951, 397] width 194 height 122
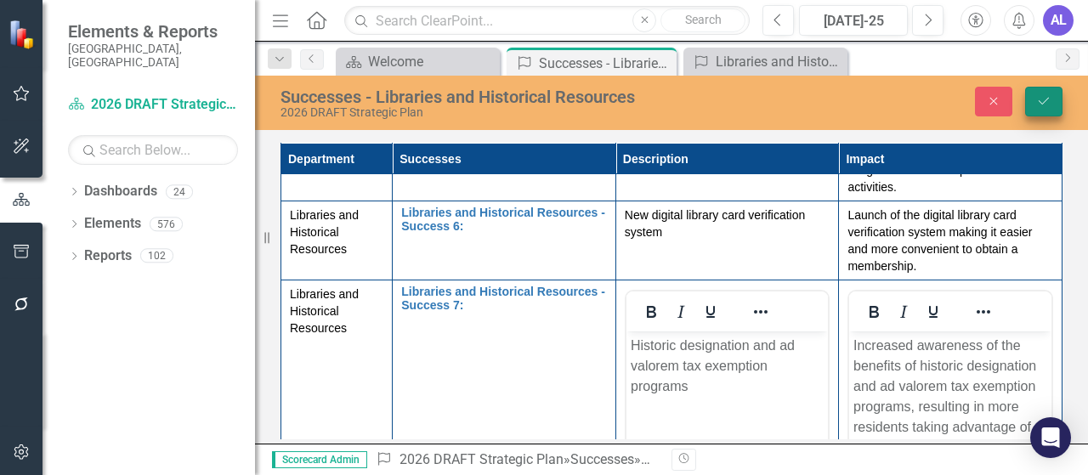
click at [1042, 98] on icon "Save" at bounding box center [1043, 101] width 15 height 12
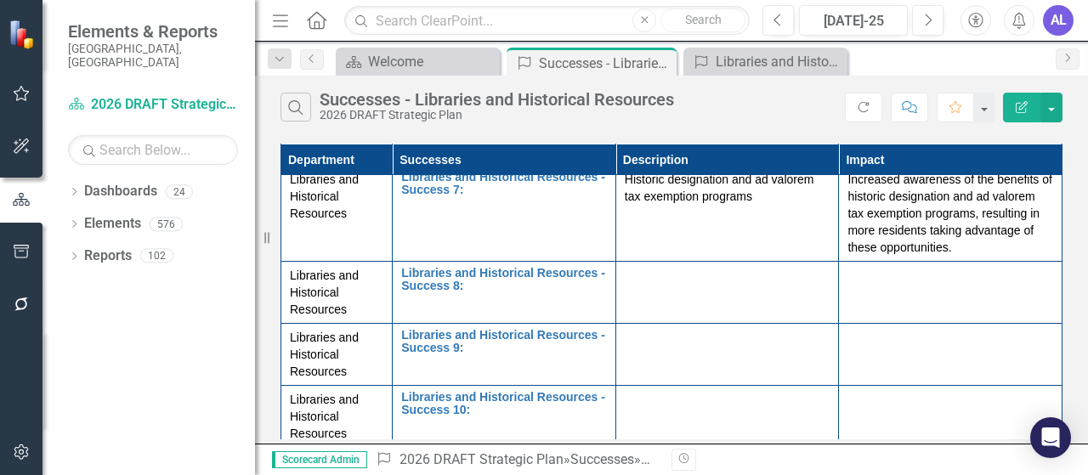
scroll to position [522, 0]
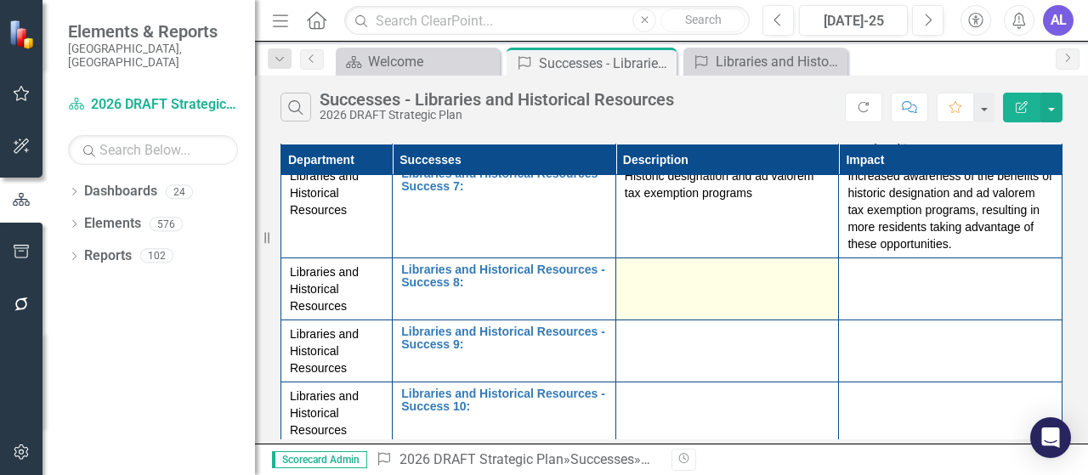
click at [660, 290] on td at bounding box center [728, 289] width 224 height 62
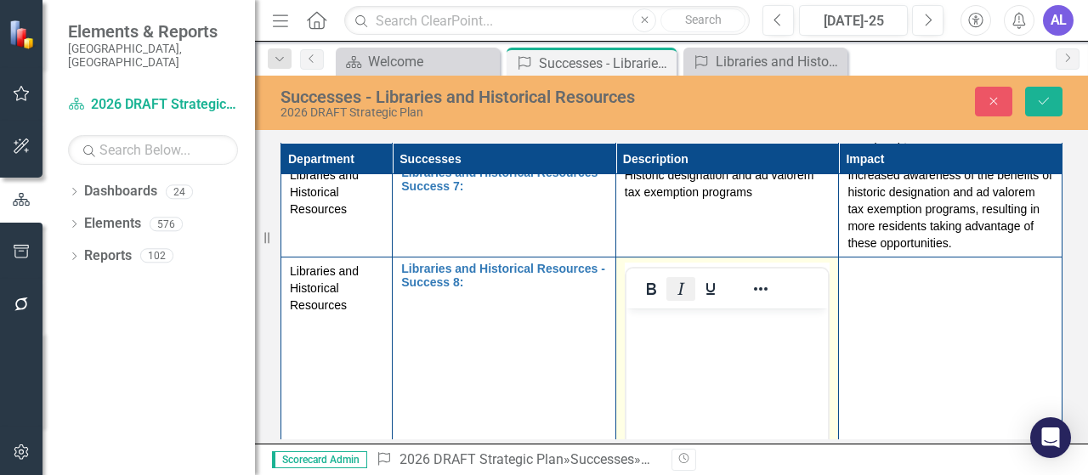
scroll to position [0, 0]
click at [708, 355] on body "Rich Text Area. Press ALT-0 for help." at bounding box center [727, 436] width 202 height 255
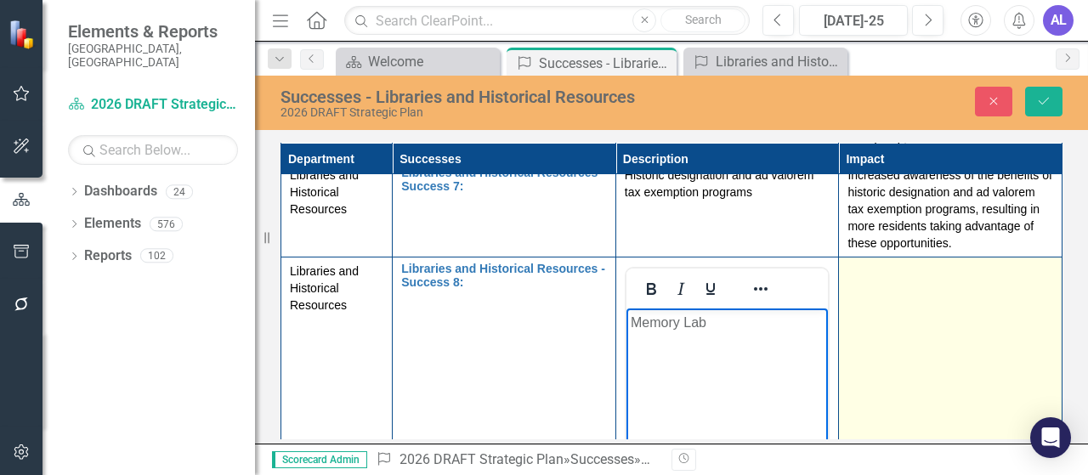
click at [893, 366] on td at bounding box center [951, 459] width 224 height 402
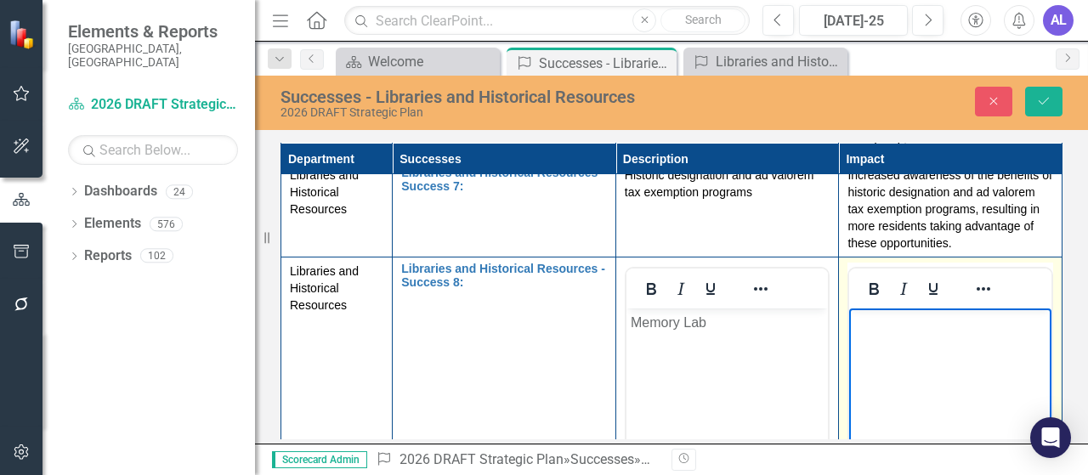
click at [896, 383] on body "Rich Text Area. Press ALT-0 for help." at bounding box center [950, 436] width 202 height 255
paste body "Rich Text Area. Press ALT-0 for help."
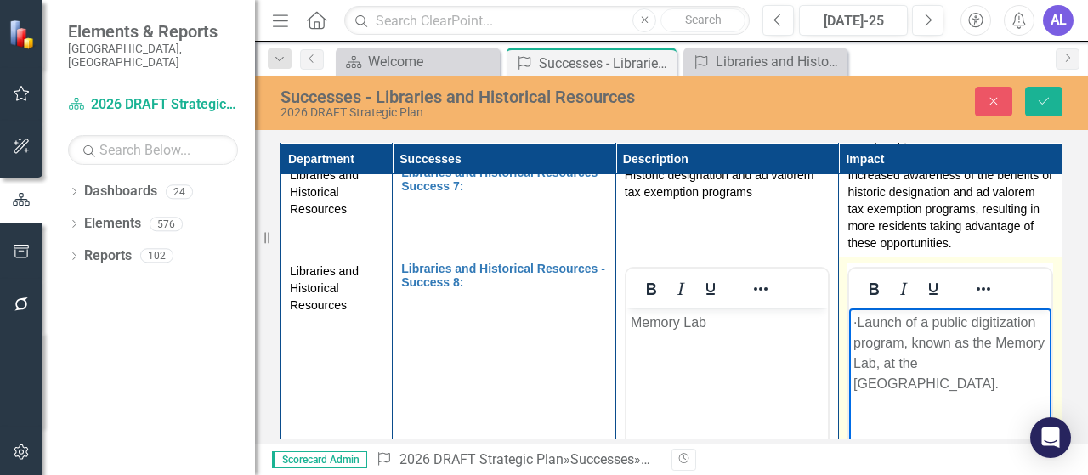
click at [883, 322] on p "· Launch of a public digitization program, known as the Memory Lab, at the [GEO…" at bounding box center [951, 354] width 194 height 82
click at [1035, 105] on button "Save" at bounding box center [1043, 102] width 37 height 30
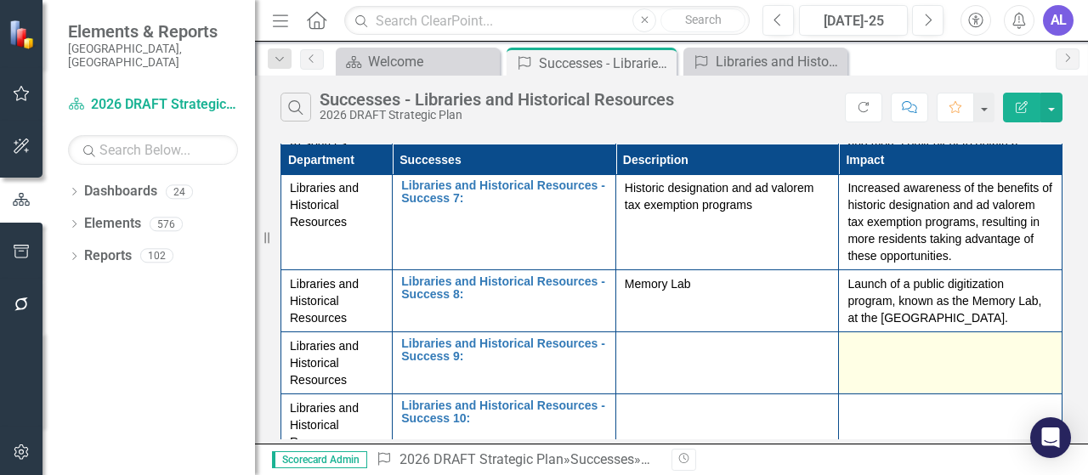
scroll to position [522, 0]
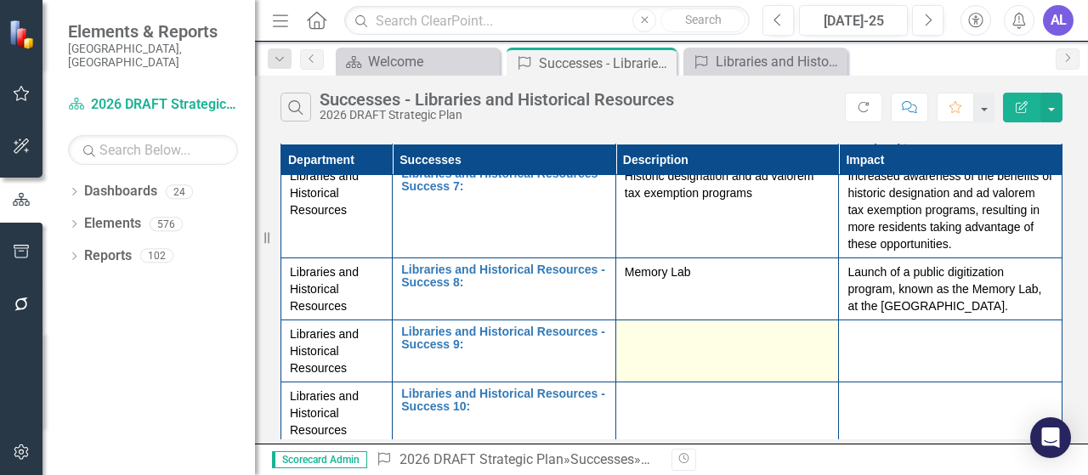
click at [665, 353] on td at bounding box center [728, 352] width 224 height 62
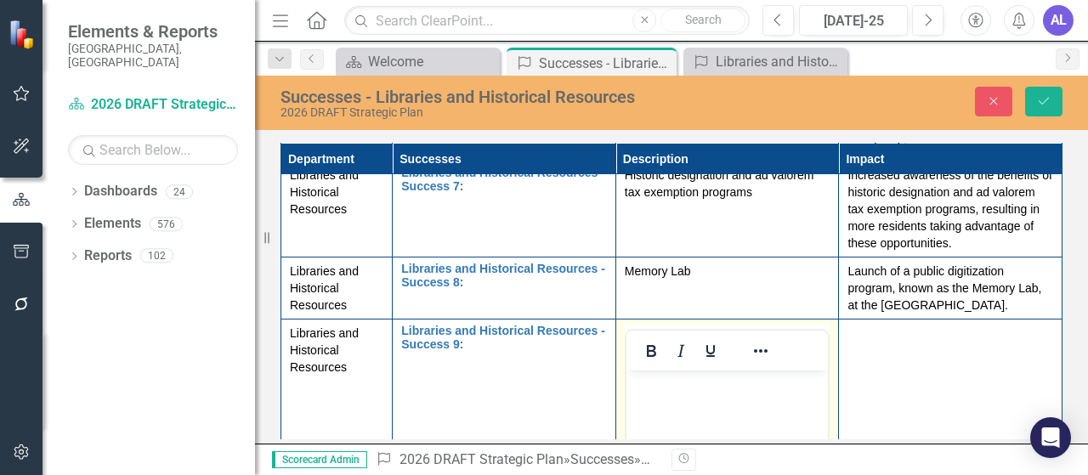
scroll to position [0, 0]
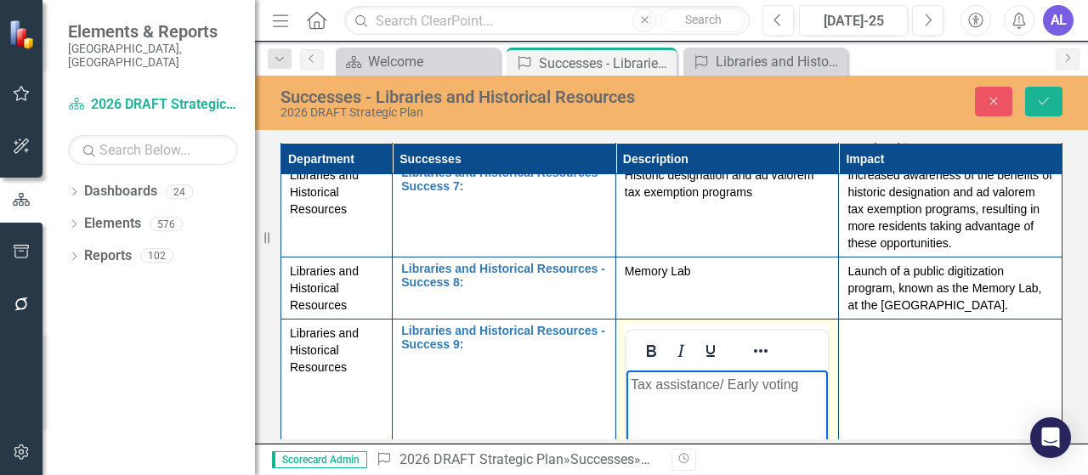
click at [801, 388] on p "Tax assistance/ Early voting" at bounding box center [727, 385] width 194 height 20
click at [665, 407] on p "Tax assistance/ Early voting/ Electin Day" at bounding box center [727, 395] width 194 height 41
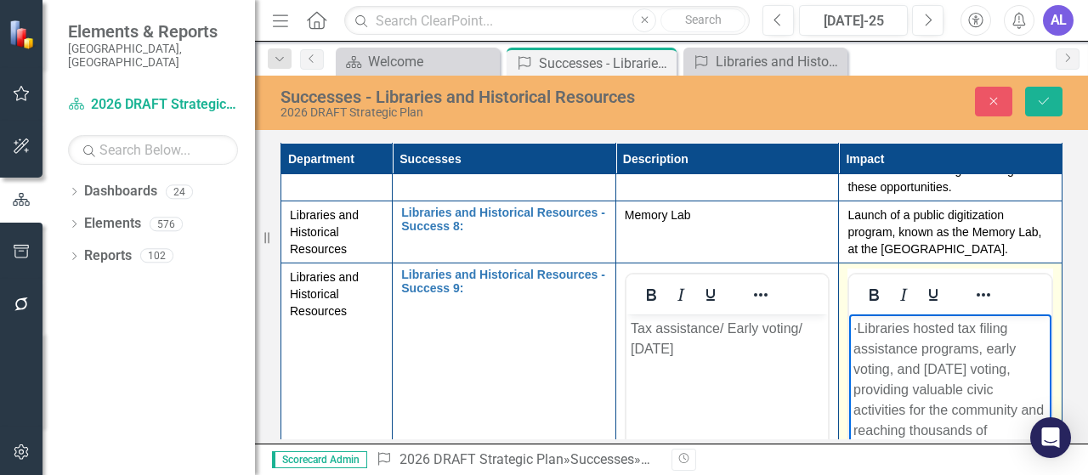
drag, startPoint x: 882, startPoint y: 323, endPoint x: 1930, endPoint y: 637, distance: 1093.3
click at [882, 324] on p "· Libraries hosted tax filing assistance programs, early voting, and [DATE] vot…" at bounding box center [951, 390] width 194 height 143
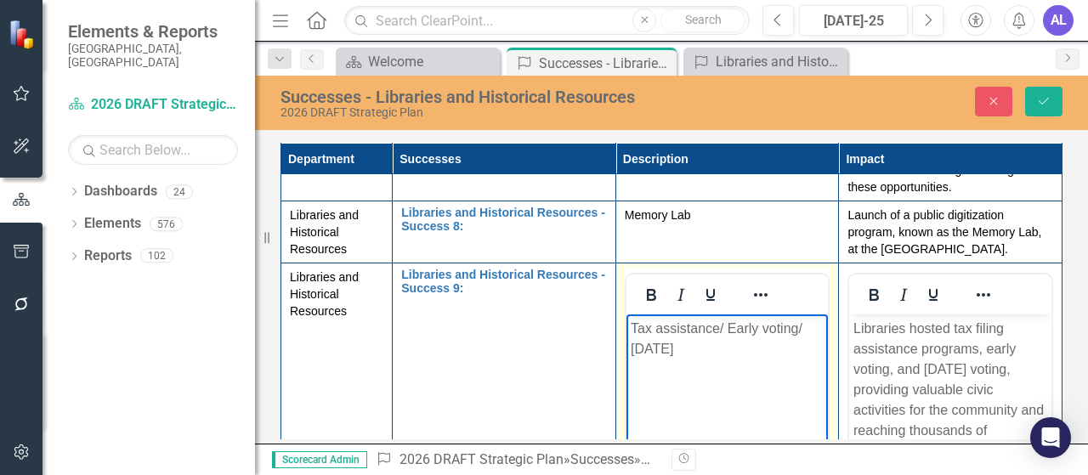
click at [706, 347] on p "Tax assistance/ Early voting/ [DATE]" at bounding box center [727, 339] width 194 height 41
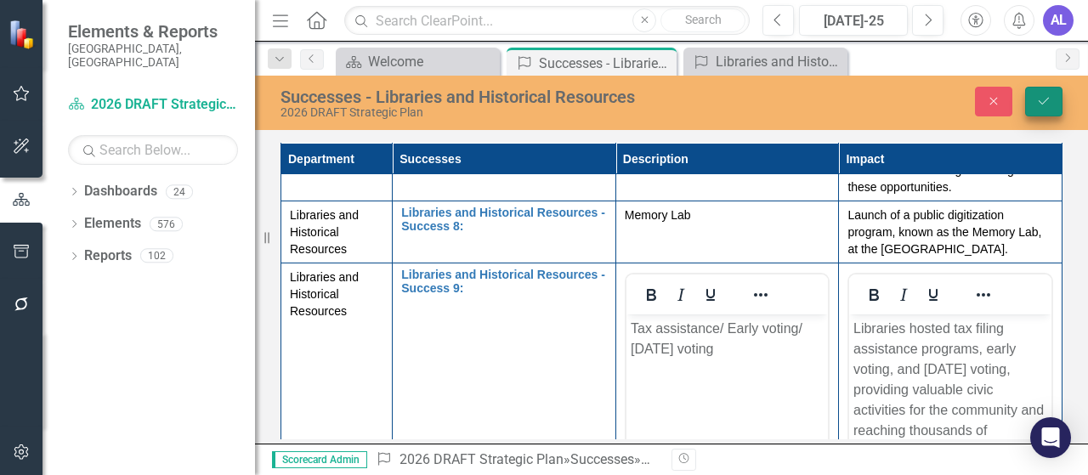
click at [1043, 91] on button "Save" at bounding box center [1043, 102] width 37 height 30
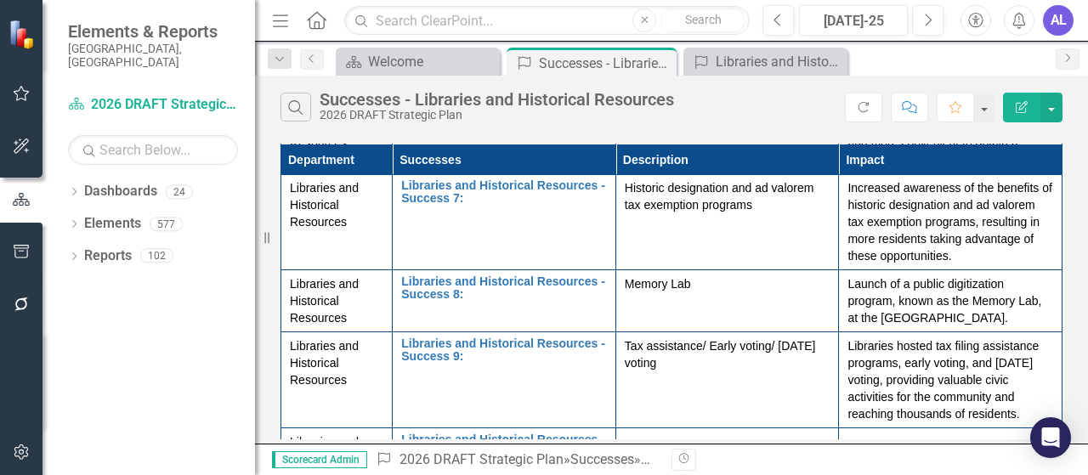
scroll to position [556, 0]
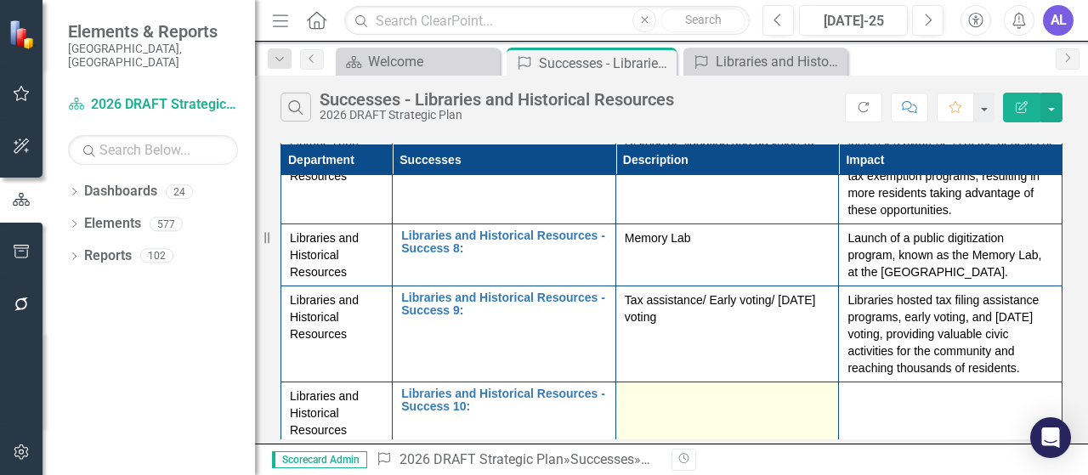
click at [710, 412] on td at bounding box center [728, 414] width 224 height 62
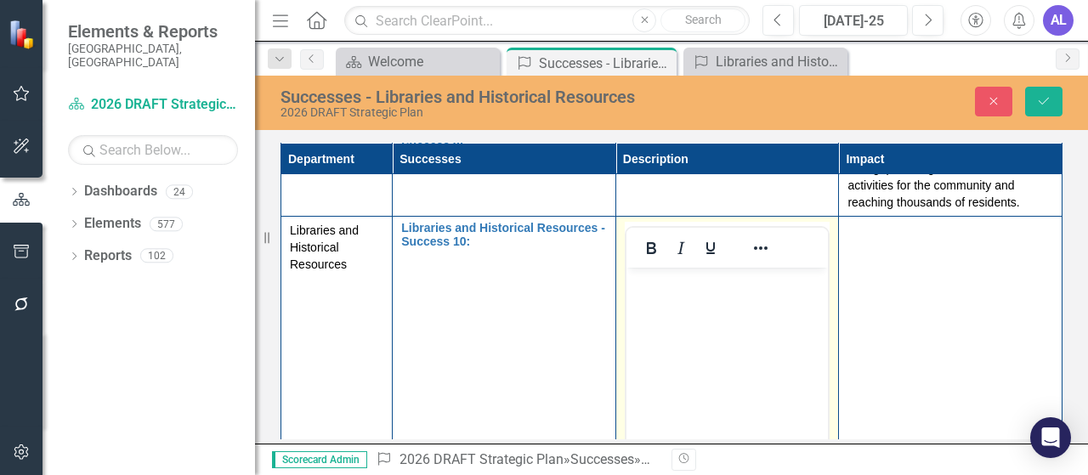
scroll to position [726, 0]
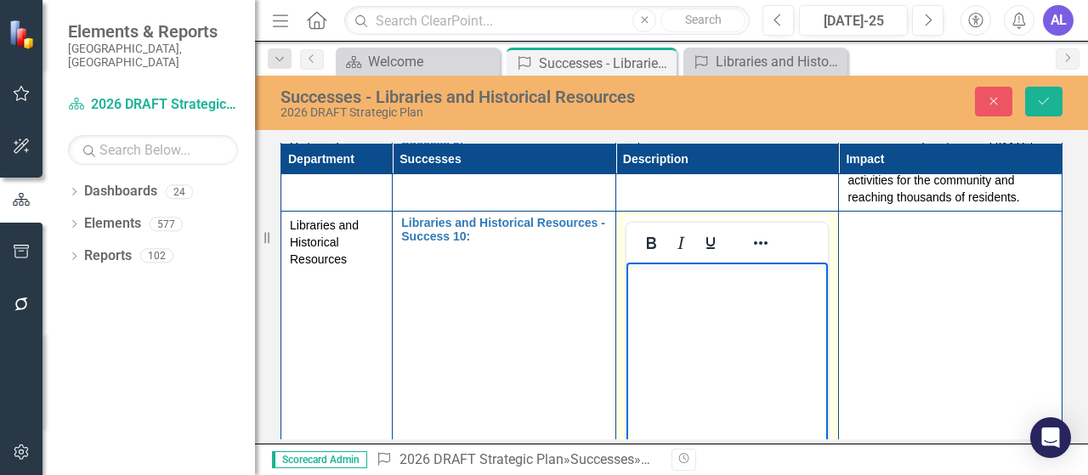
click at [677, 332] on body "Rich Text Area. Press ALT-0 for help." at bounding box center [727, 390] width 202 height 255
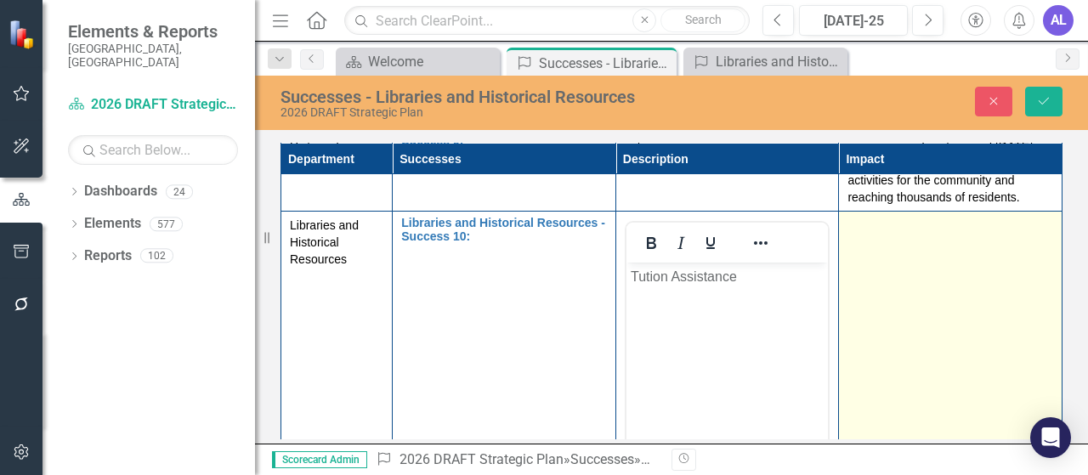
click at [877, 271] on td at bounding box center [951, 413] width 224 height 402
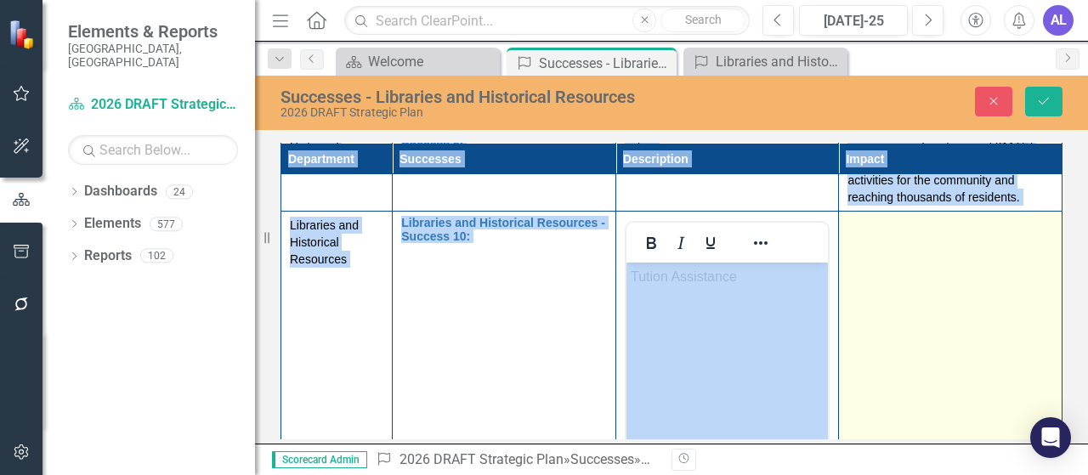
click at [877, 271] on td at bounding box center [951, 413] width 224 height 402
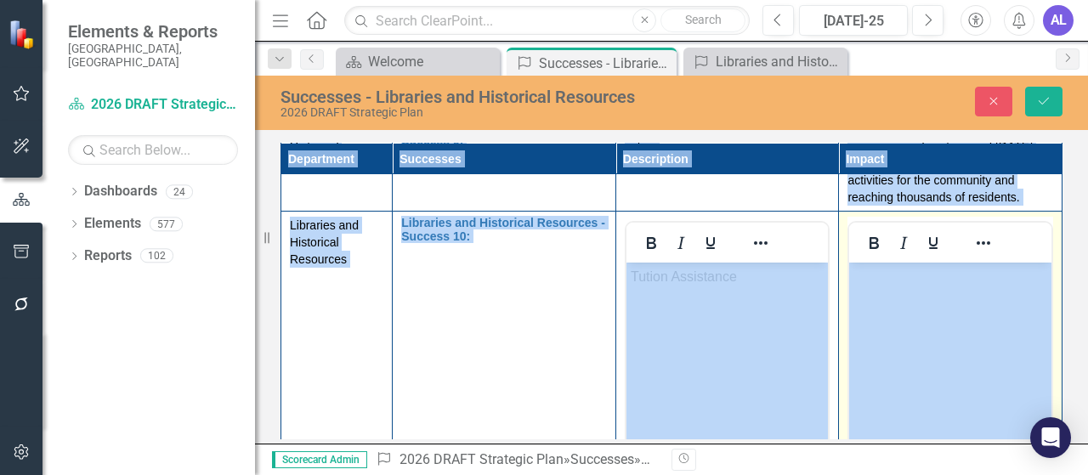
scroll to position [0, 0]
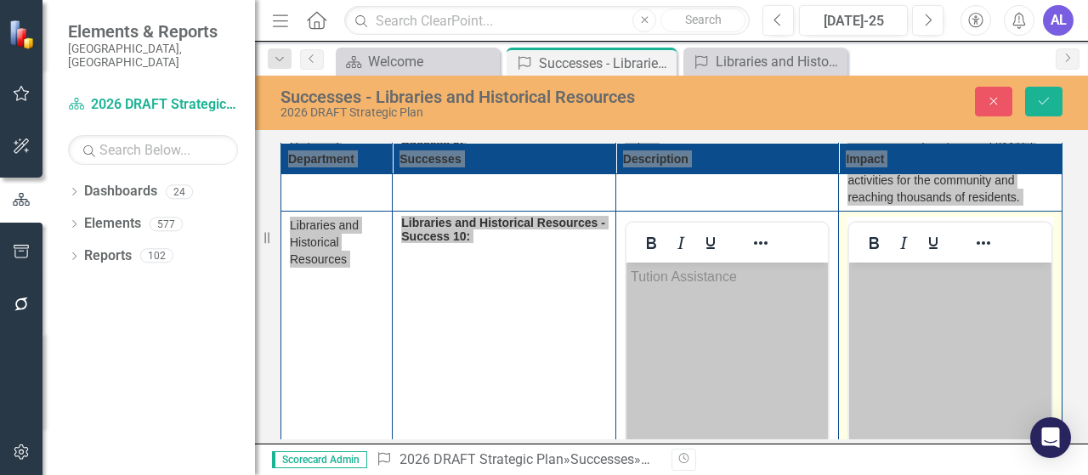
click at [875, 296] on body "Rich Text Area. Press ALT-0 for help." at bounding box center [950, 390] width 202 height 255
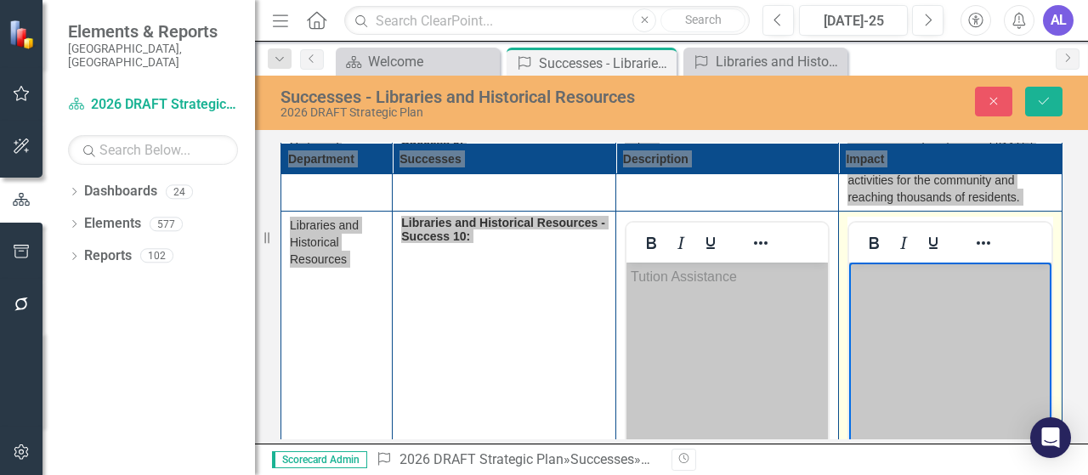
paste body "Rich Text Area. Press ALT-0 for help."
click at [883, 277] on p "· Enhanced educational opportunities for staff resulting in improved recruitmen…" at bounding box center [951, 308] width 194 height 82
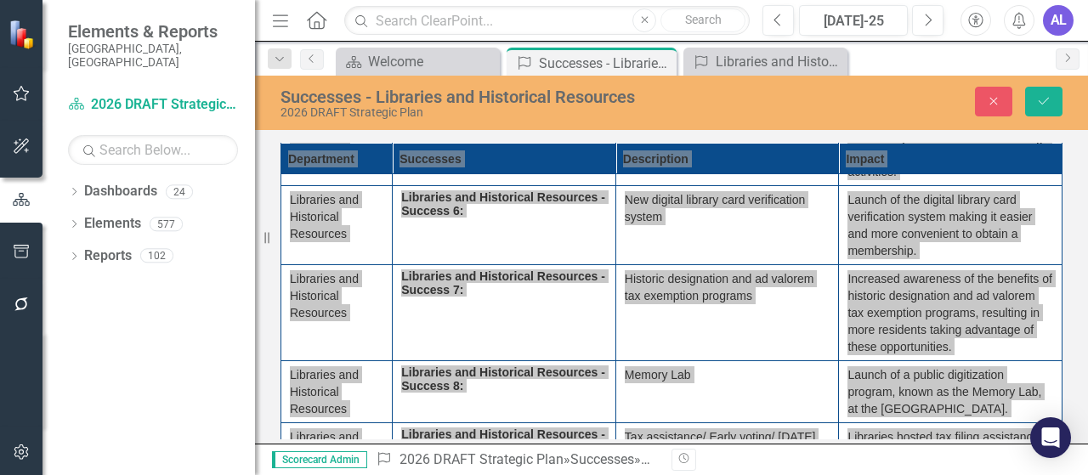
scroll to position [385, 0]
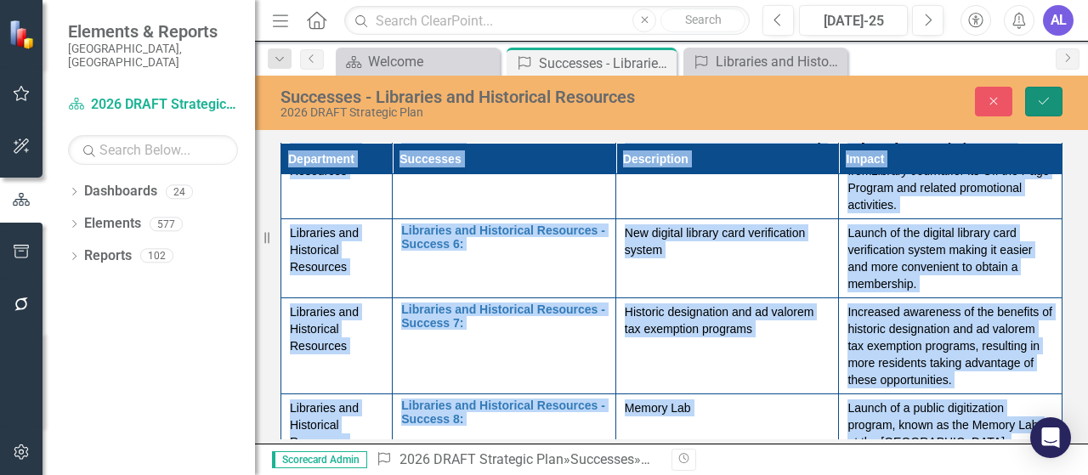
click at [1036, 106] on icon "Save" at bounding box center [1043, 101] width 15 height 12
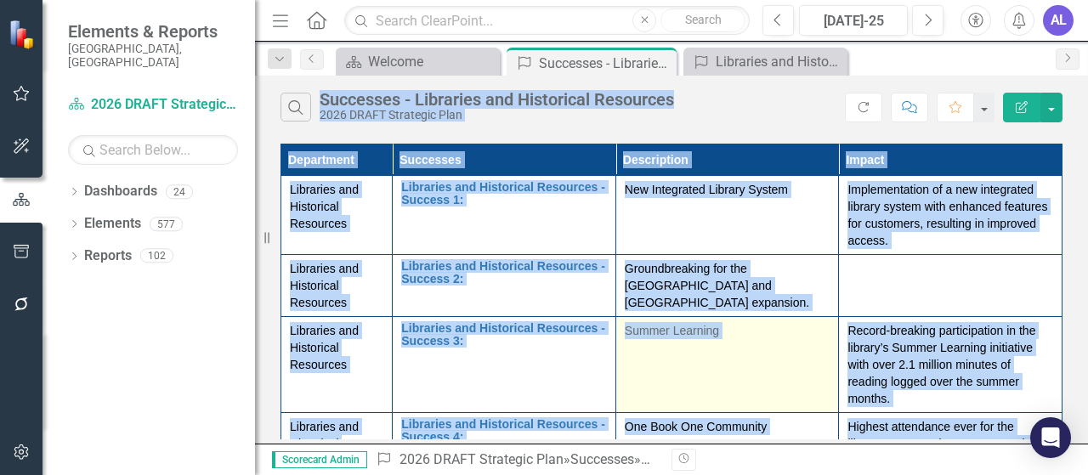
click at [750, 363] on td "Summer Learning" at bounding box center [728, 365] width 224 height 96
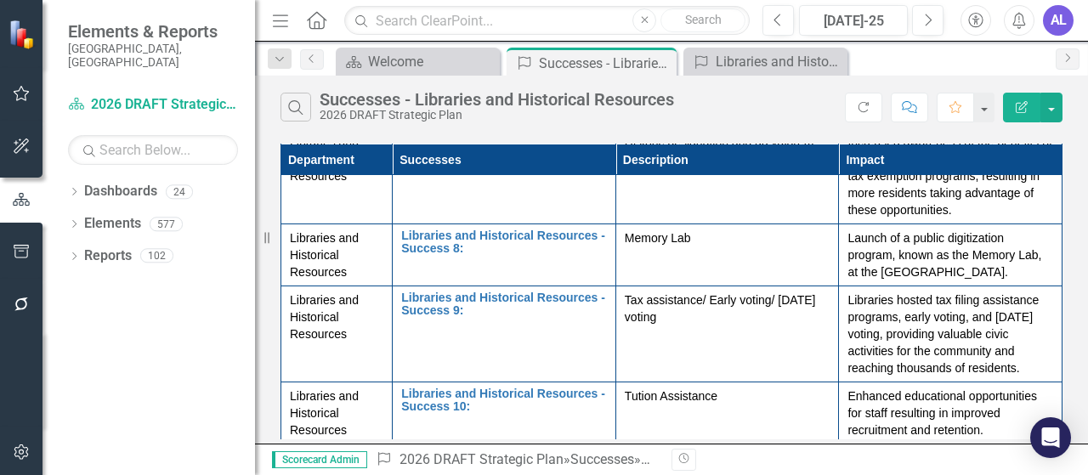
scroll to position [0, 0]
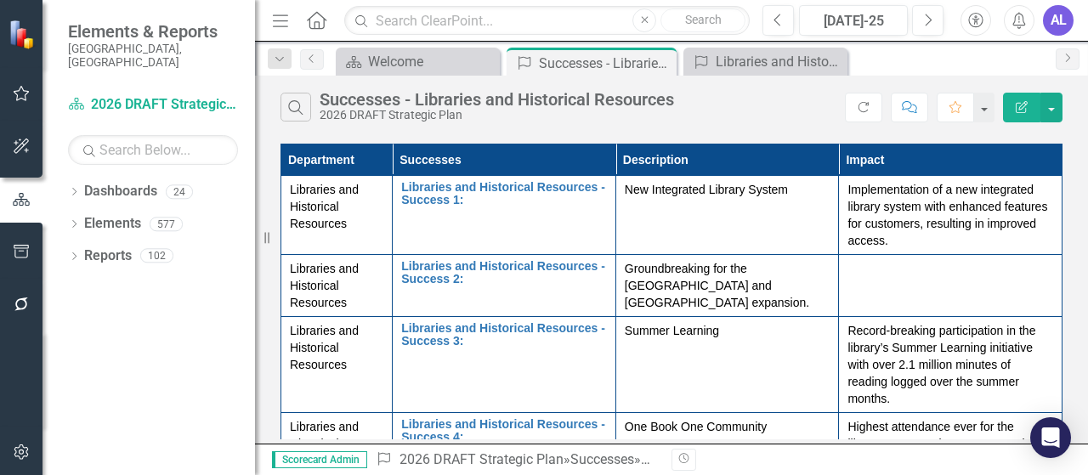
click at [1058, 30] on div "AL" at bounding box center [1058, 20] width 31 height 31
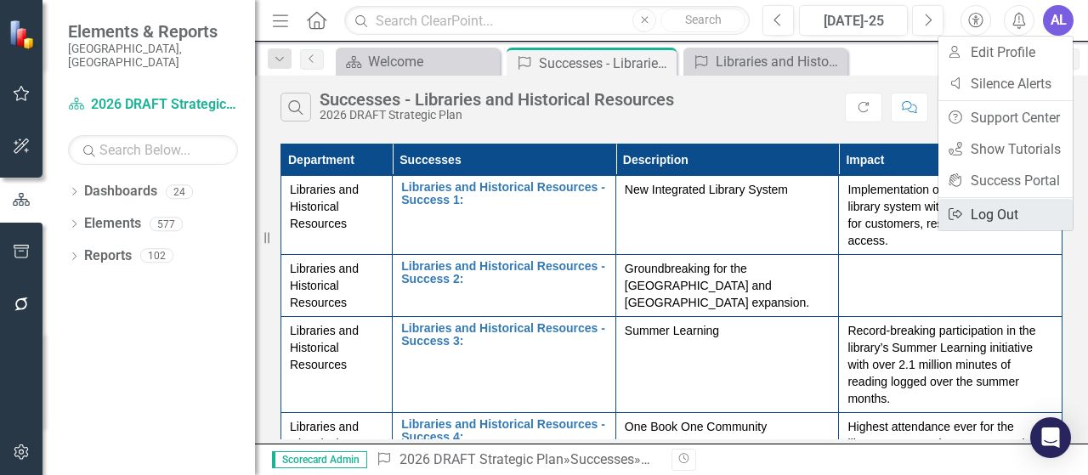
click at [993, 211] on link "Logout Log Out" at bounding box center [1006, 214] width 134 height 31
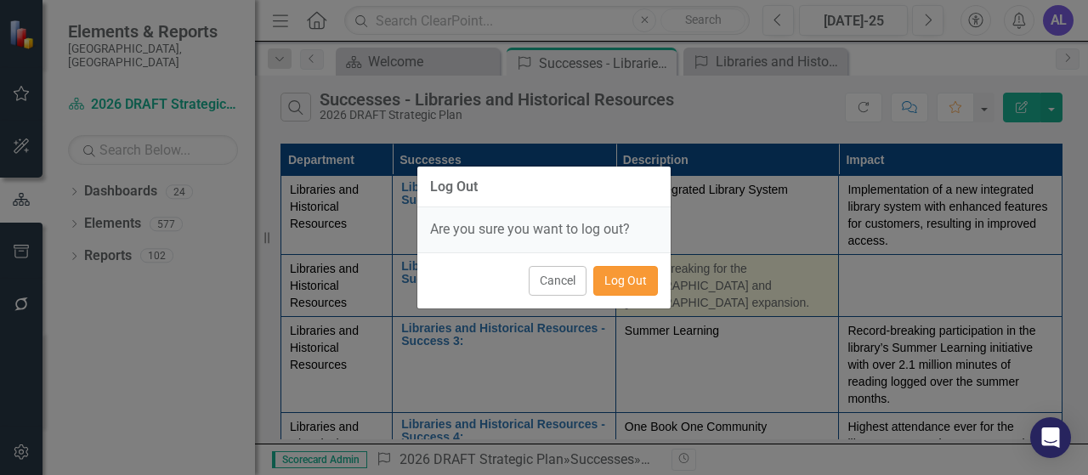
click at [621, 282] on button "Log Out" at bounding box center [625, 281] width 65 height 30
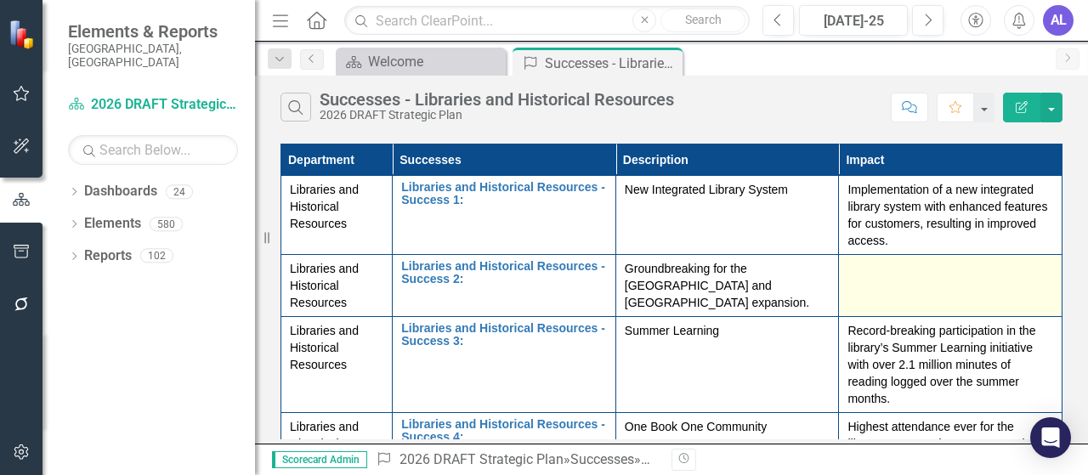
click at [865, 279] on td at bounding box center [951, 286] width 224 height 62
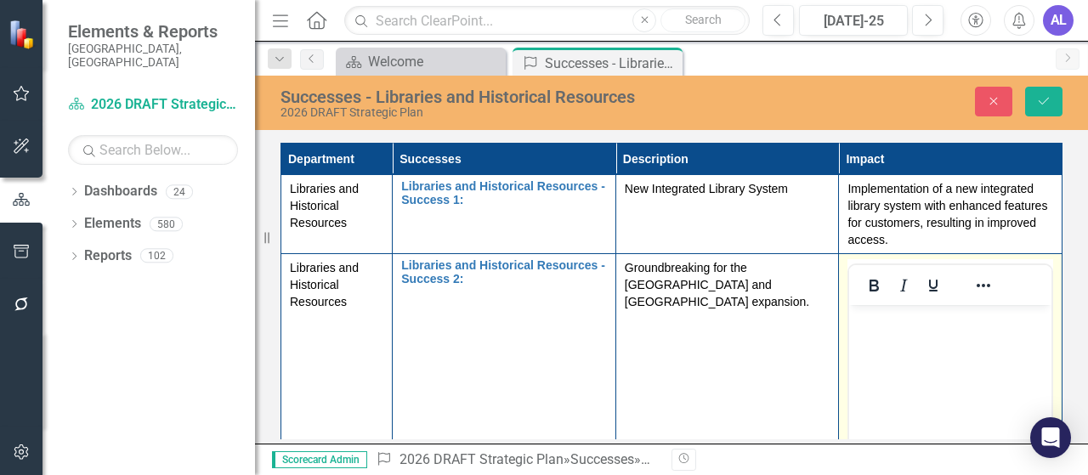
click at [860, 339] on body "Rich Text Area. Press ALT-0 for help." at bounding box center [950, 432] width 202 height 255
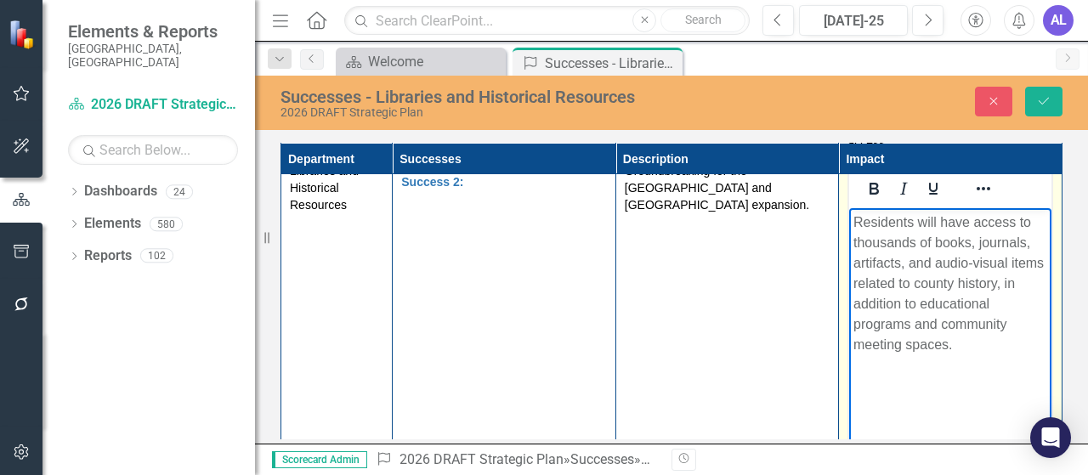
scroll to position [85, 0]
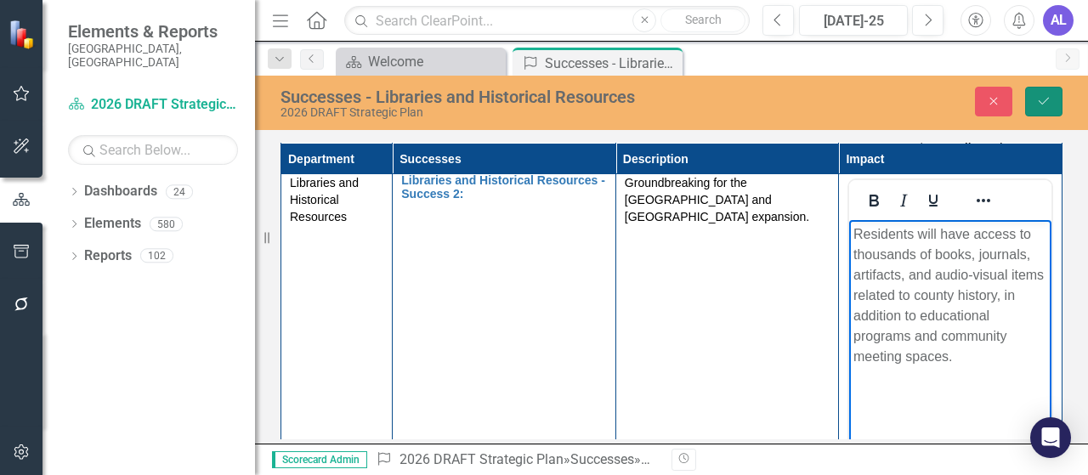
click at [1037, 109] on button "Save" at bounding box center [1043, 102] width 37 height 30
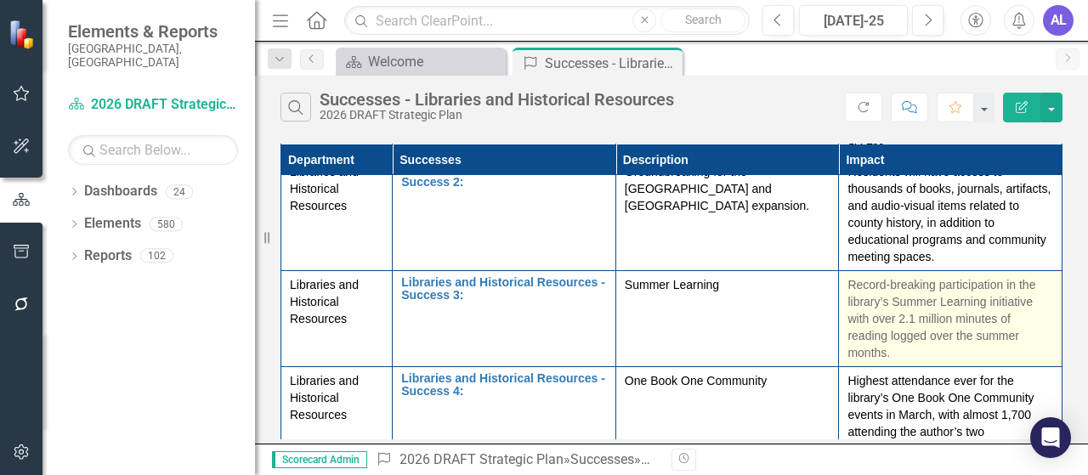
scroll to position [0, 0]
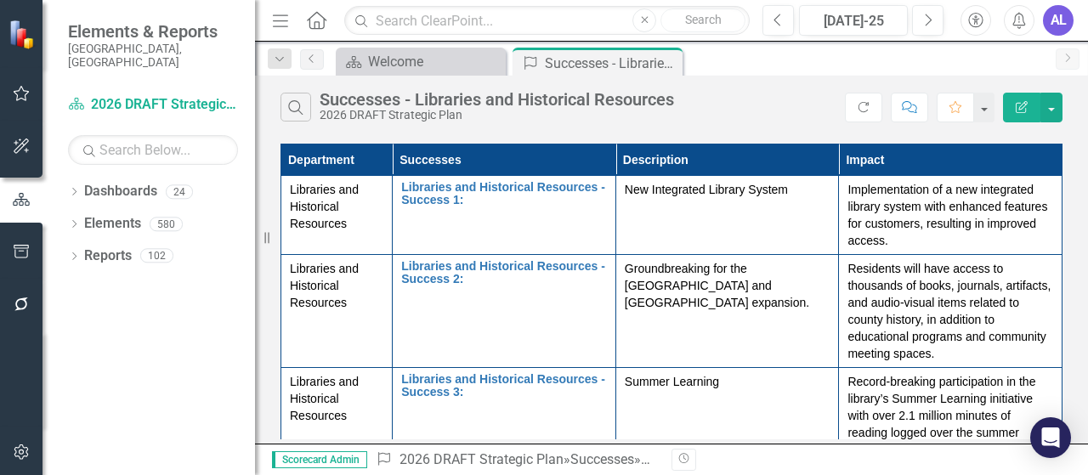
click at [1058, 32] on div "AL" at bounding box center [1058, 20] width 31 height 31
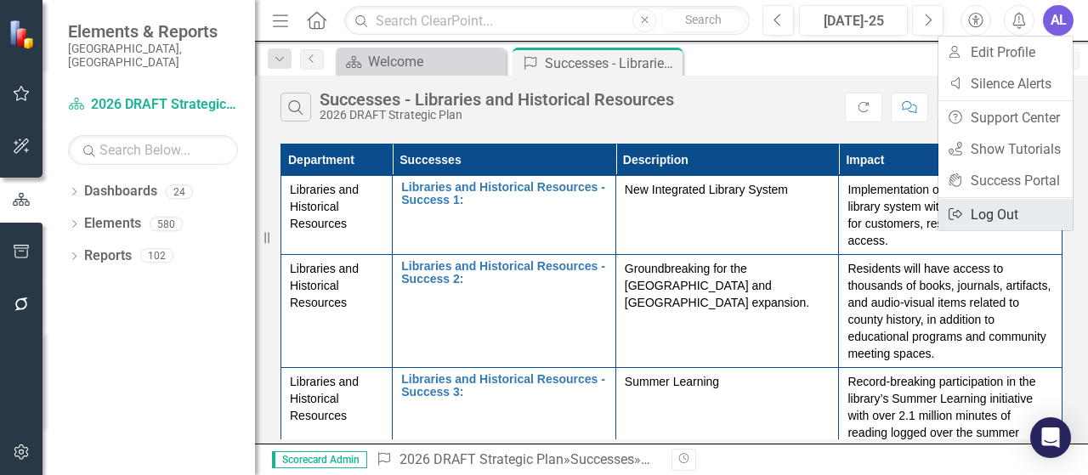
click at [1015, 218] on link "Logout Log Out" at bounding box center [1006, 214] width 134 height 31
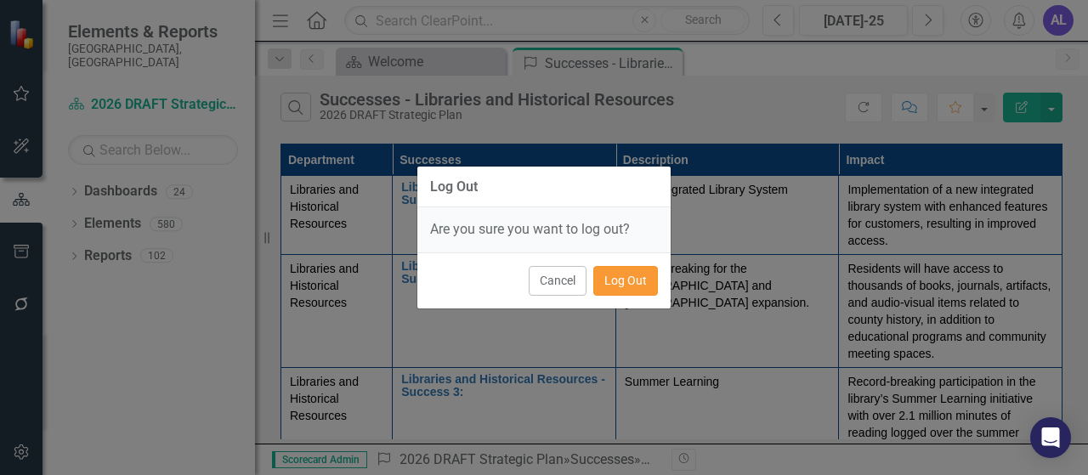
click at [648, 283] on button "Log Out" at bounding box center [625, 281] width 65 height 30
